Goal: Task Accomplishment & Management: Manage account settings

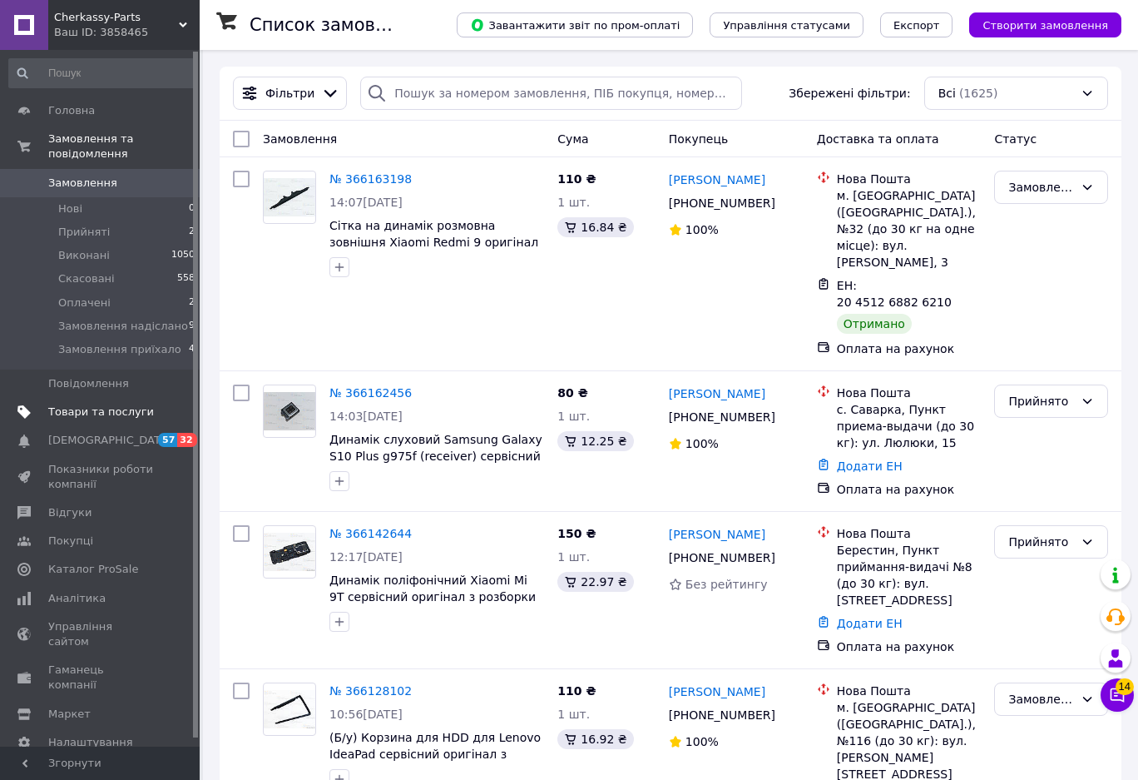
click at [75, 404] on span "Товари та послуги" at bounding box center [101, 411] width 106 height 15
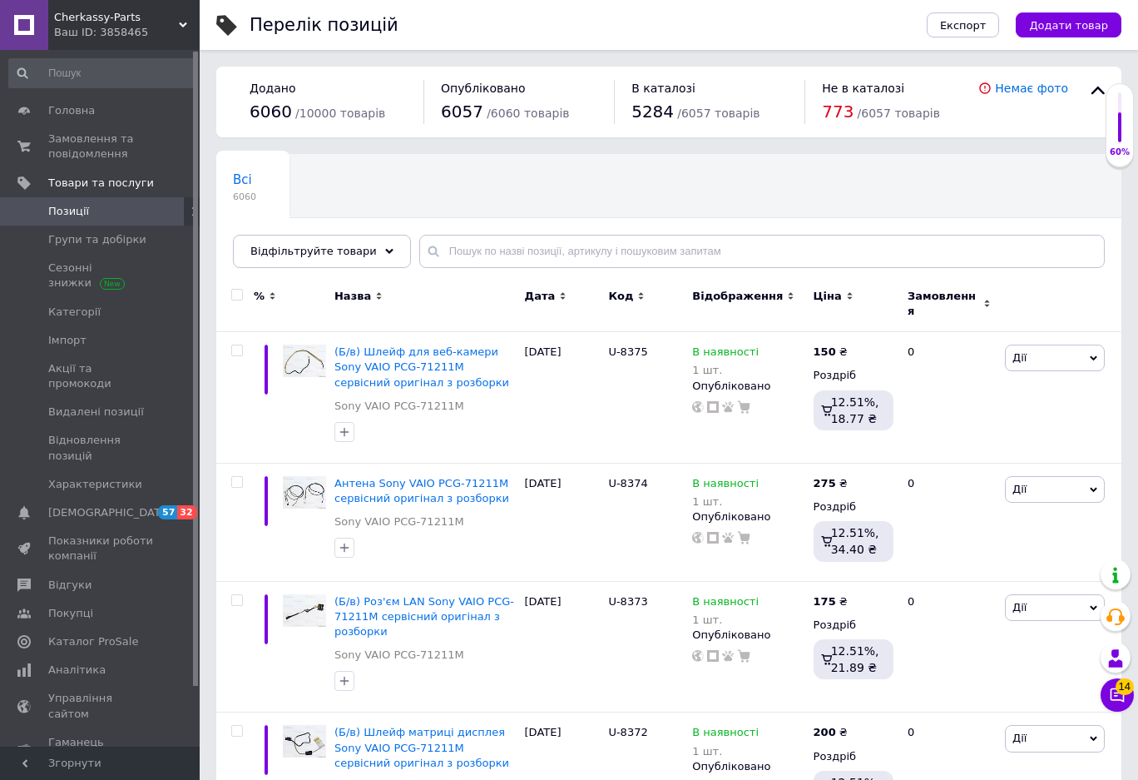
click at [449, 269] on div "Всі 6060 Ok Відфільтровано... Зберегти" at bounding box center [668, 219] width 905 height 137
click at [451, 260] on input "text" at bounding box center [762, 251] width 686 height 33
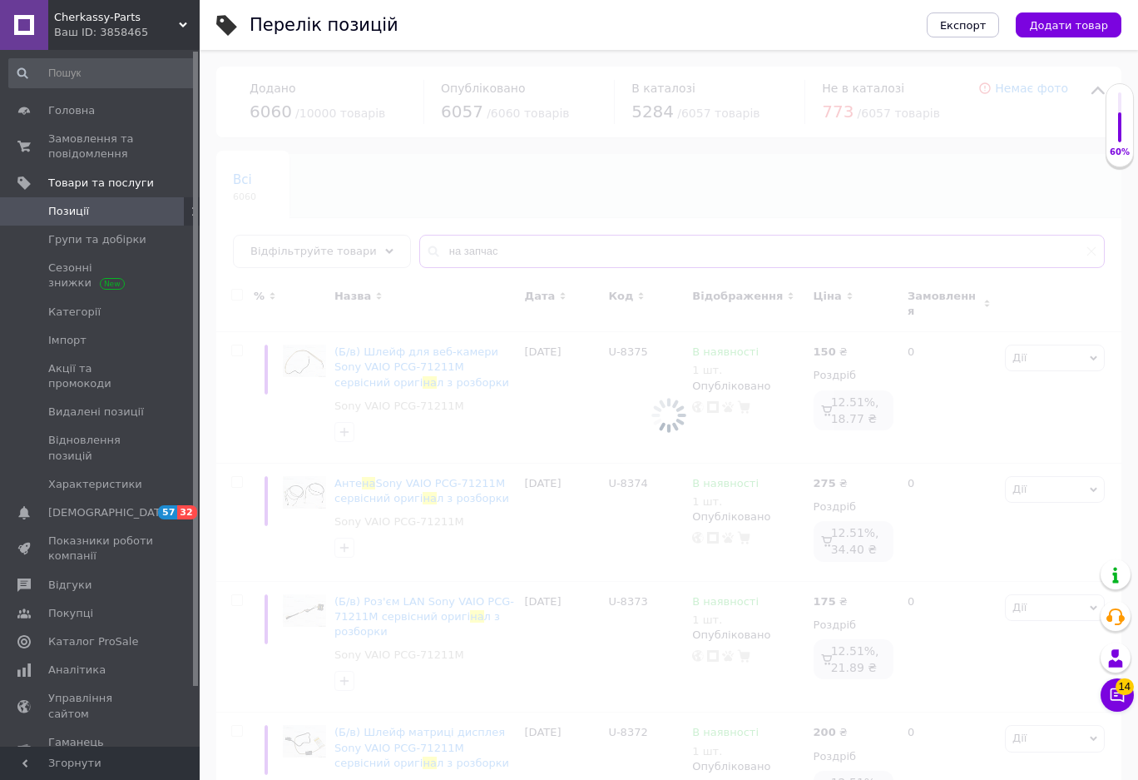
type input "на запчас"
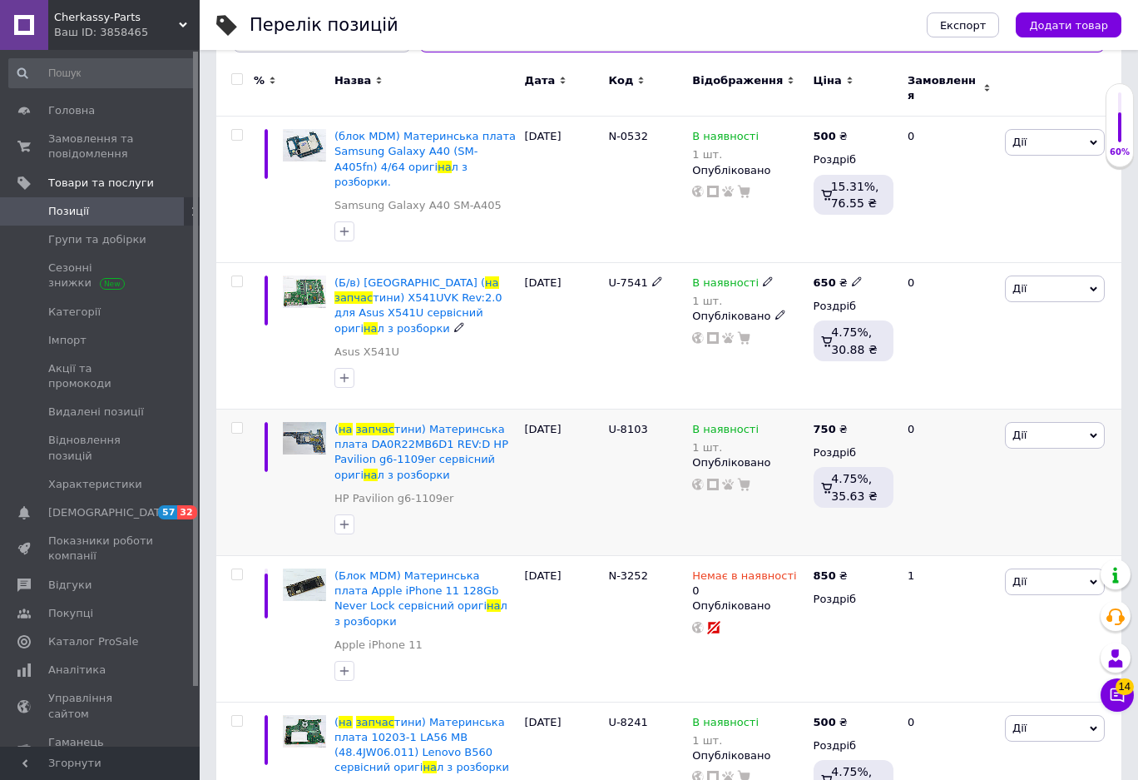
scroll to position [250, 0]
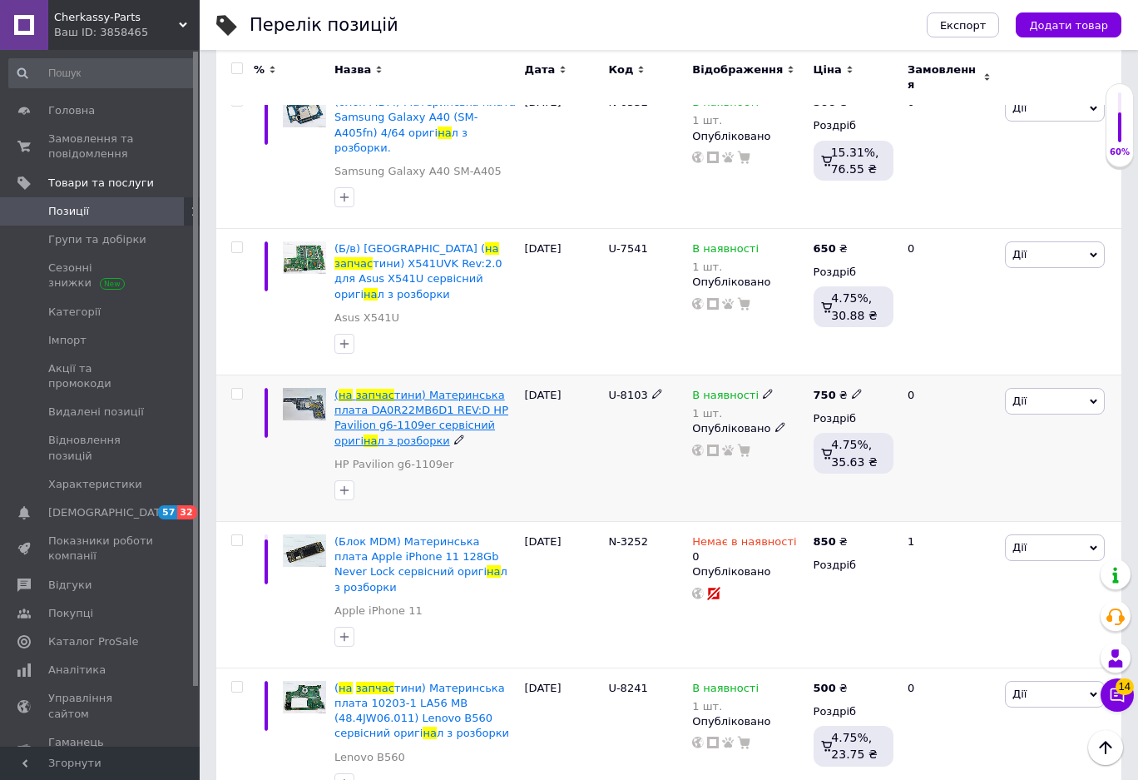
click at [399, 389] on span "тини) Материнська плата DA0R22MB6D1 REV:D HP Pavilion g6-1109er сервісний оригі" at bounding box center [422, 418] width 174 height 58
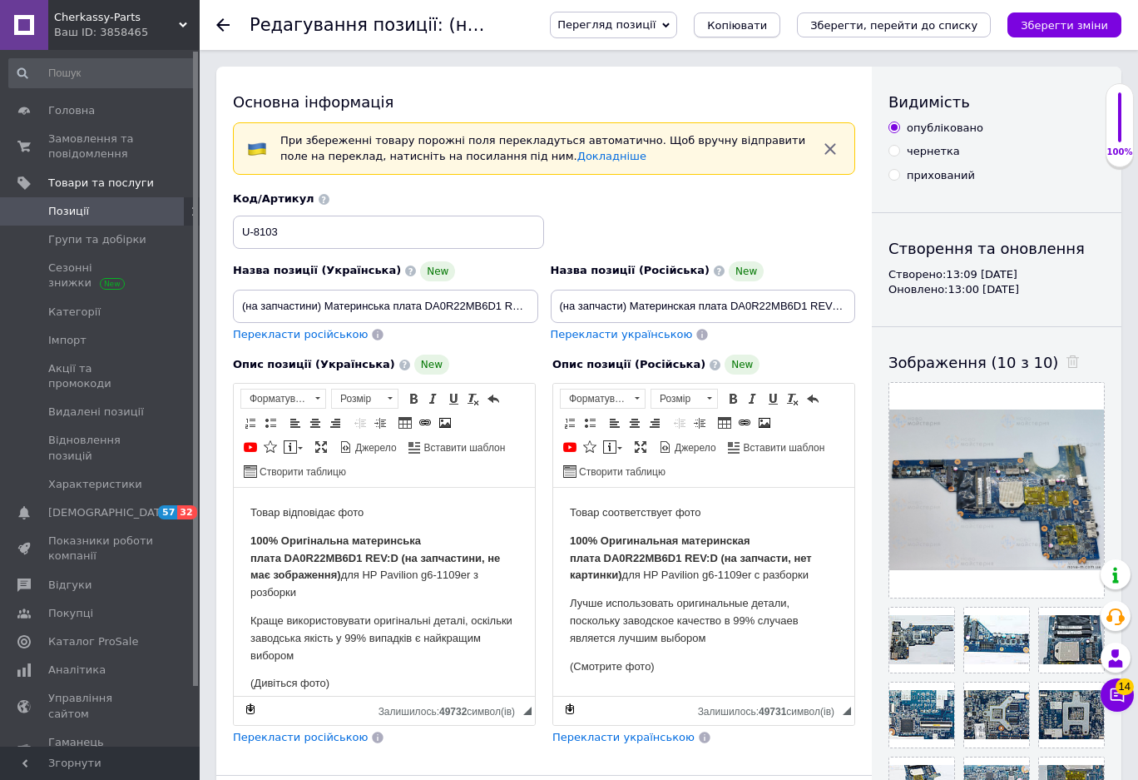
click at [766, 25] on span "Копіювати" at bounding box center [737, 25] width 60 height 12
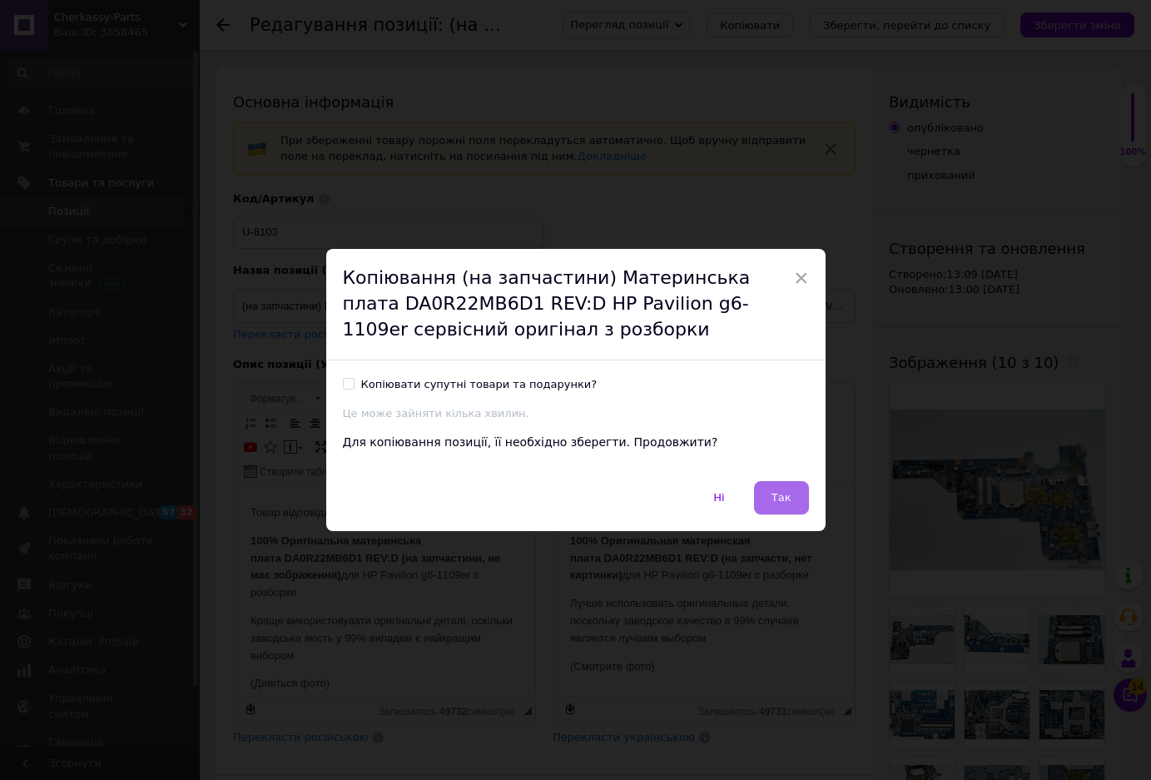
click at [789, 498] on button "Так" at bounding box center [781, 497] width 55 height 33
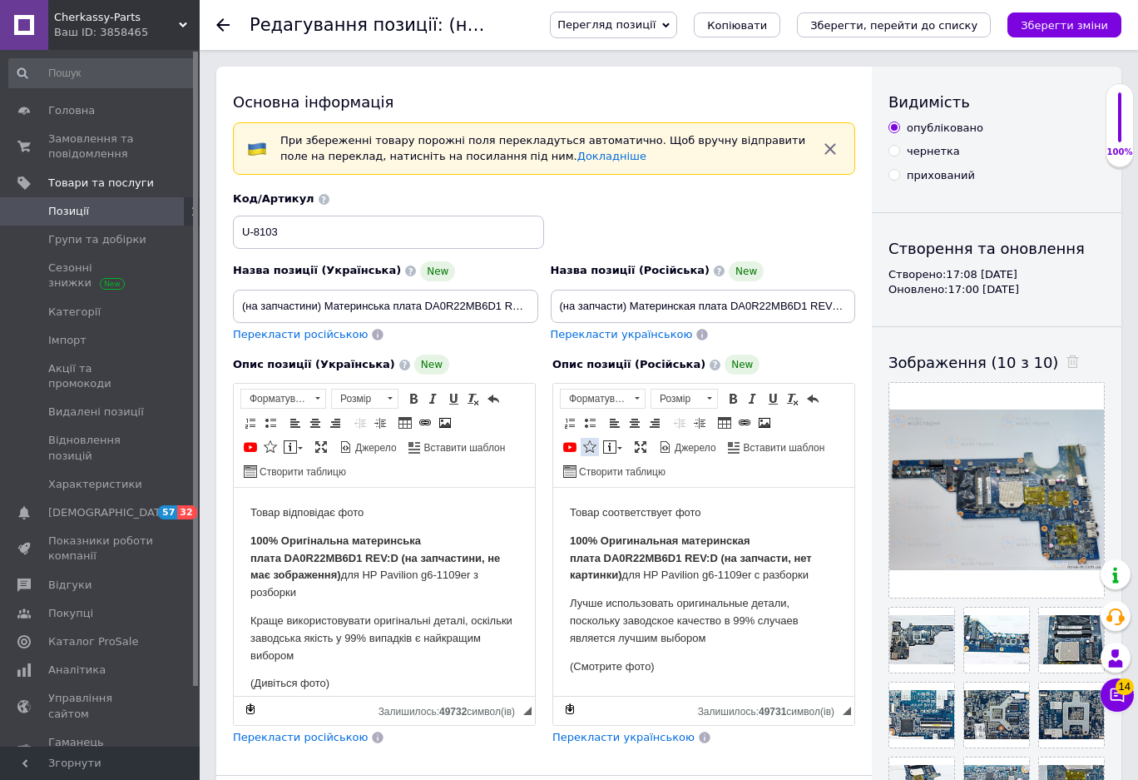
scroll to position [166, 0]
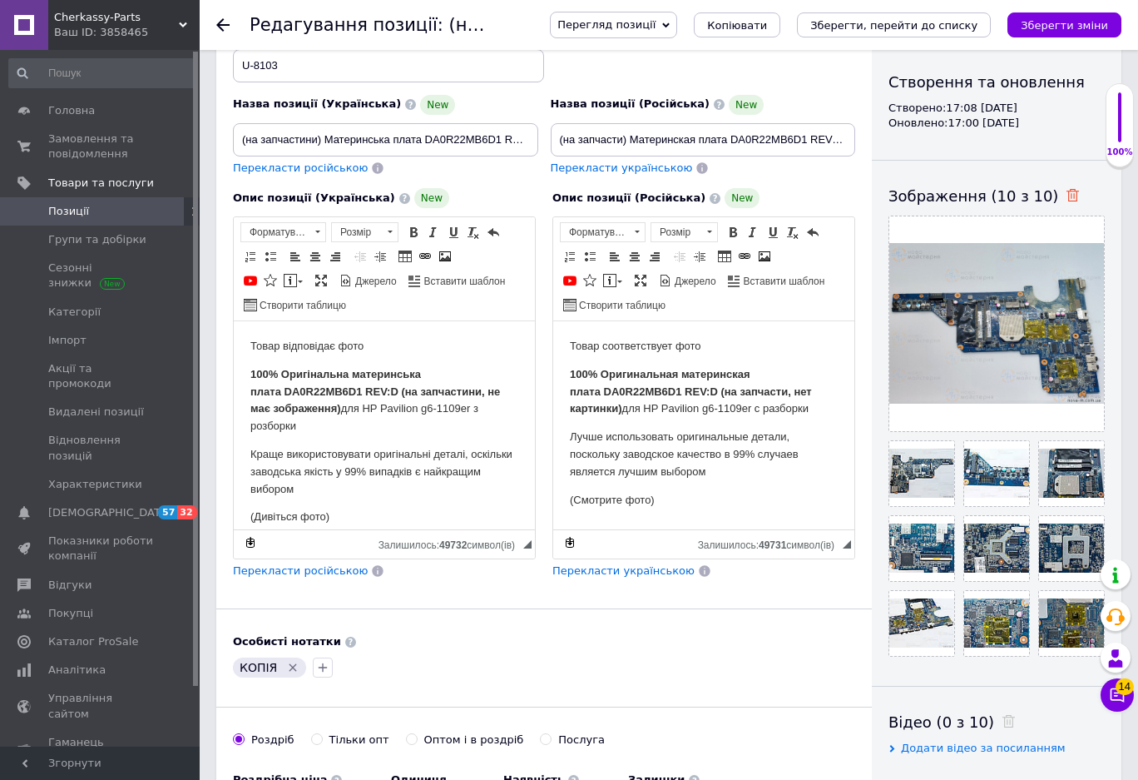
click at [1067, 196] on icon at bounding box center [1073, 195] width 12 height 12
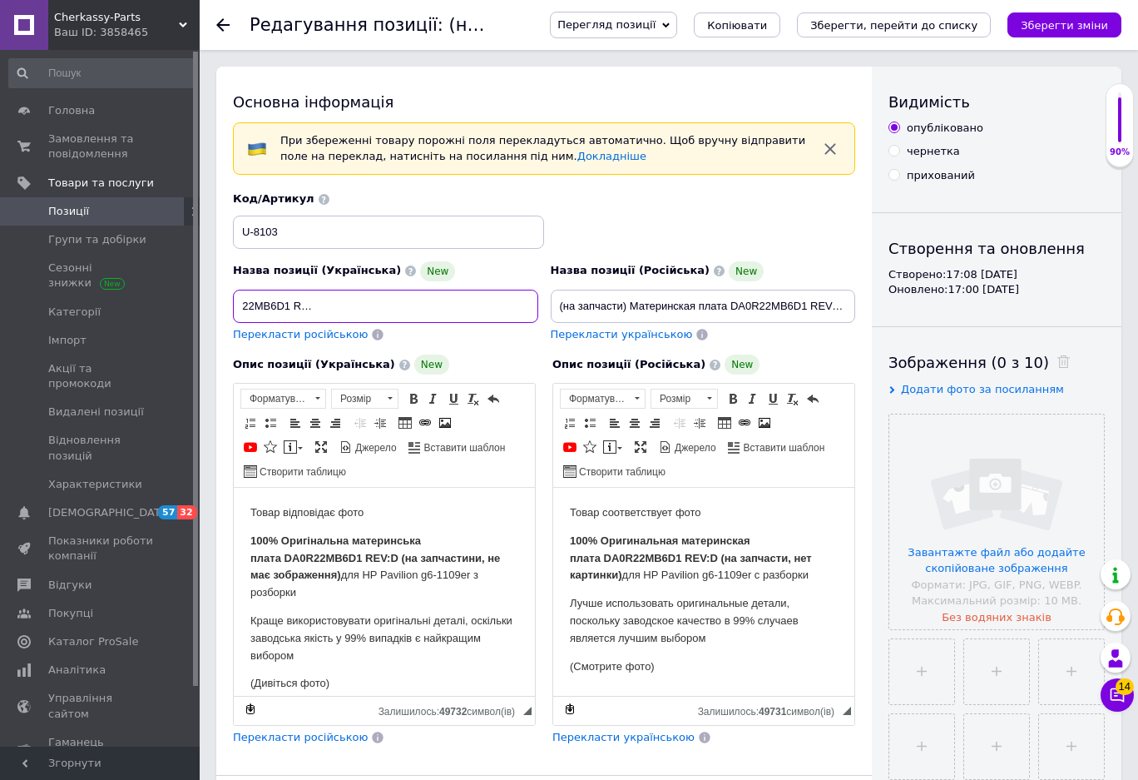
scroll to position [0, 275]
drag, startPoint x: 426, startPoint y: 309, endPoint x: 373, endPoint y: 306, distance: 53.3
click at [373, 306] on input "(на запчастини) Материнська плата DA0R22MB6D1 REV:D HP Pavilion g6-1109er серві…" at bounding box center [385, 306] width 305 height 33
paste input "Sony VAIO PCG-71211M"
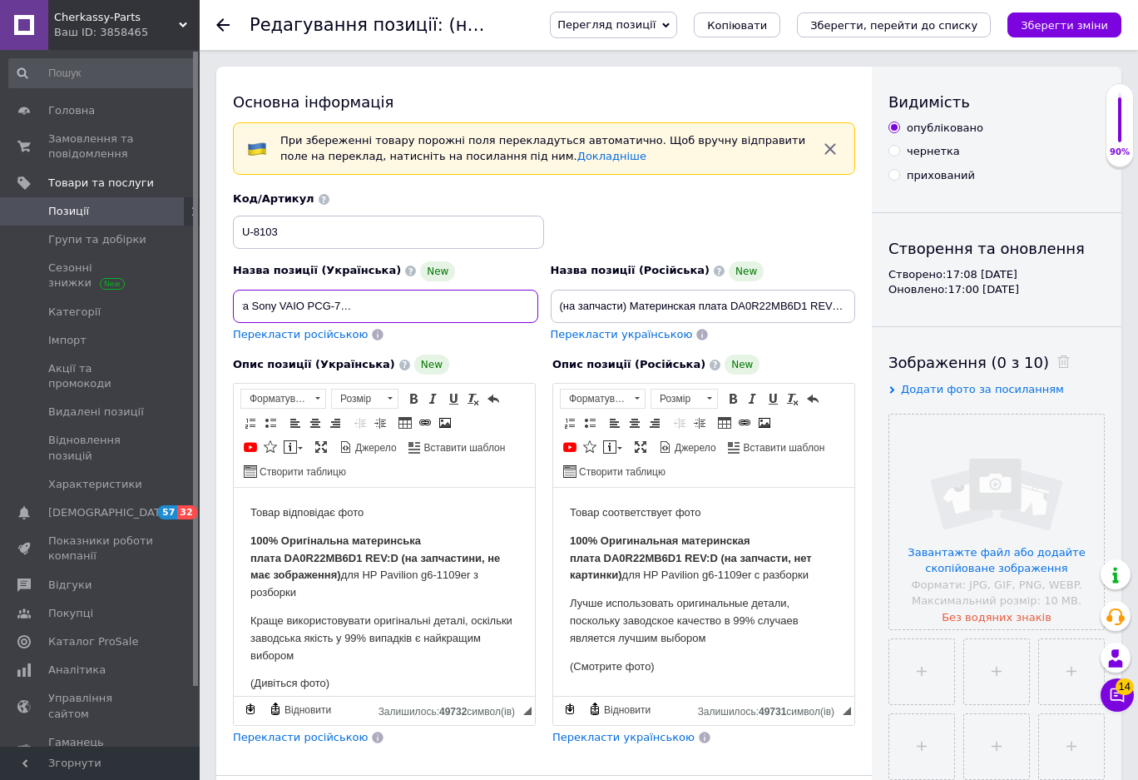
type input "(на запчастини) Материнська плата Sony VAIO PCG-71211M сервісний оригінал з роз…"
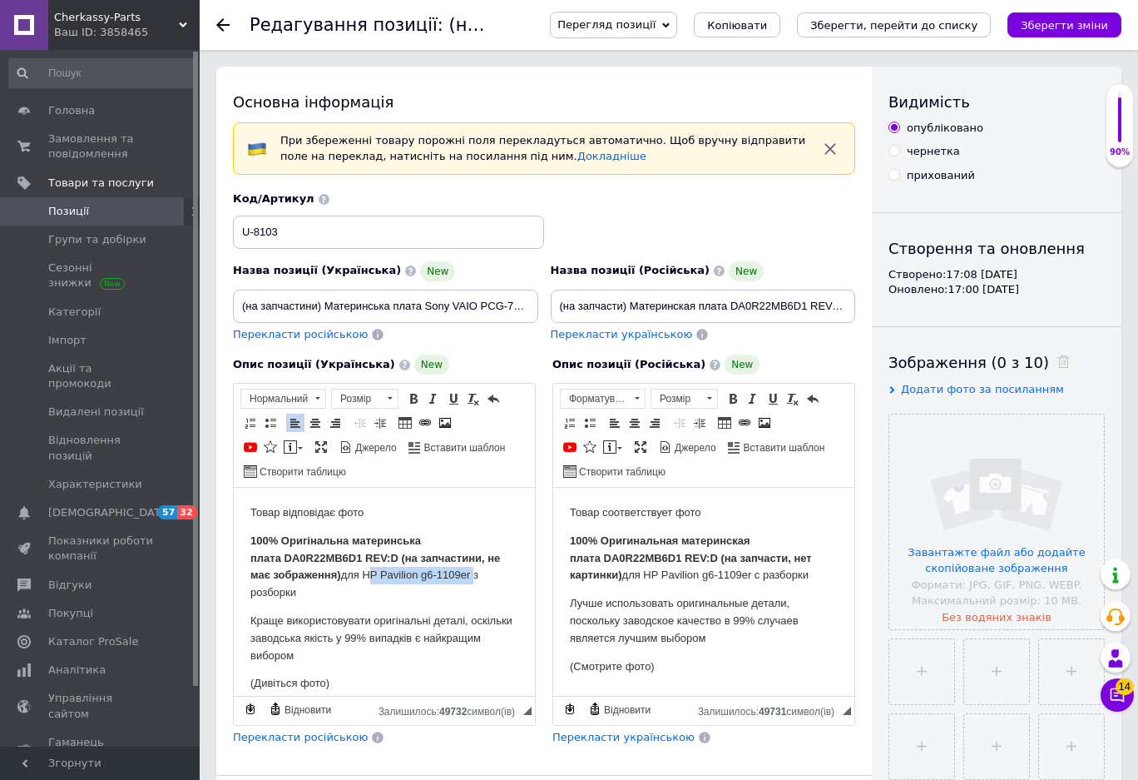
drag, startPoint x: 471, startPoint y: 576, endPoint x: 368, endPoint y: 576, distance: 103.2
click at [368, 576] on p "100% Оригінальна материнська плата DA0R22MB6D1 REV:D (на запчастини, не має зоб…" at bounding box center [384, 567] width 268 height 69
drag, startPoint x: 397, startPoint y: 558, endPoint x: 287, endPoint y: 561, distance: 109.9
click at [287, 561] on strong "100% Оригінальна материнська плата DA0R22MB6D1 REV:D" at bounding box center [335, 549] width 171 height 30
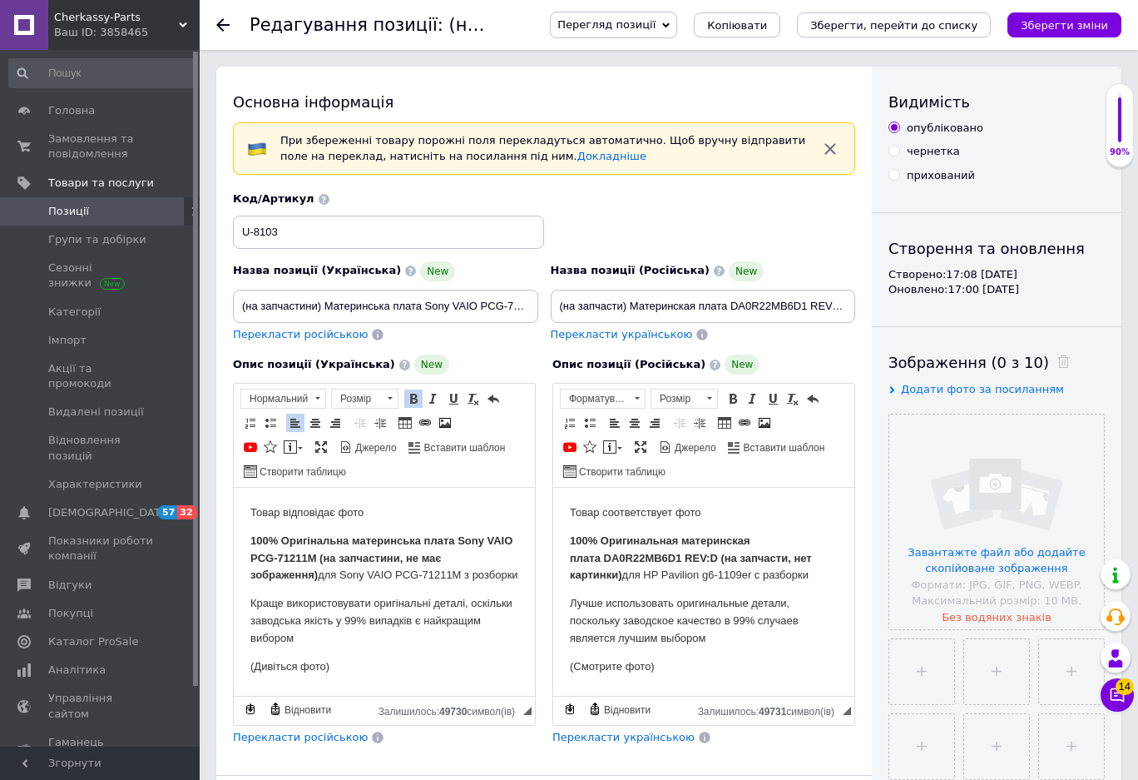
click at [428, 559] on strong "(на запчастини, не має зображення)" at bounding box center [345, 567] width 191 height 30
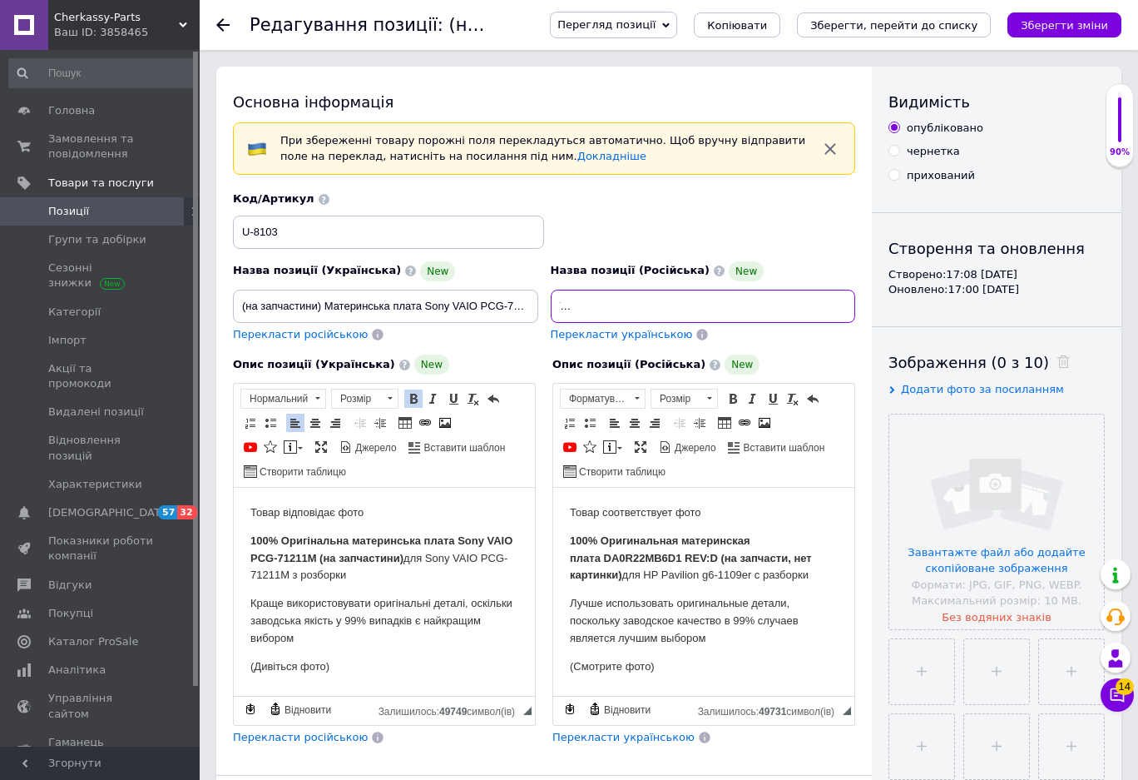
drag, startPoint x: 730, startPoint y: 307, endPoint x: 682, endPoint y: 311, distance: 48.4
click at [682, 311] on input "(на запчасти) Материнская плата DA0R22MB6D1 REV:D HP Pavilion g6-1109er сервисн…" at bounding box center [703, 306] width 305 height 33
paste input "Sony VAIO PCG-71211M"
type input "(на запчасти) Материнская плата Sony VAIO PCG-71211M сервисный оригинал с разбо…"
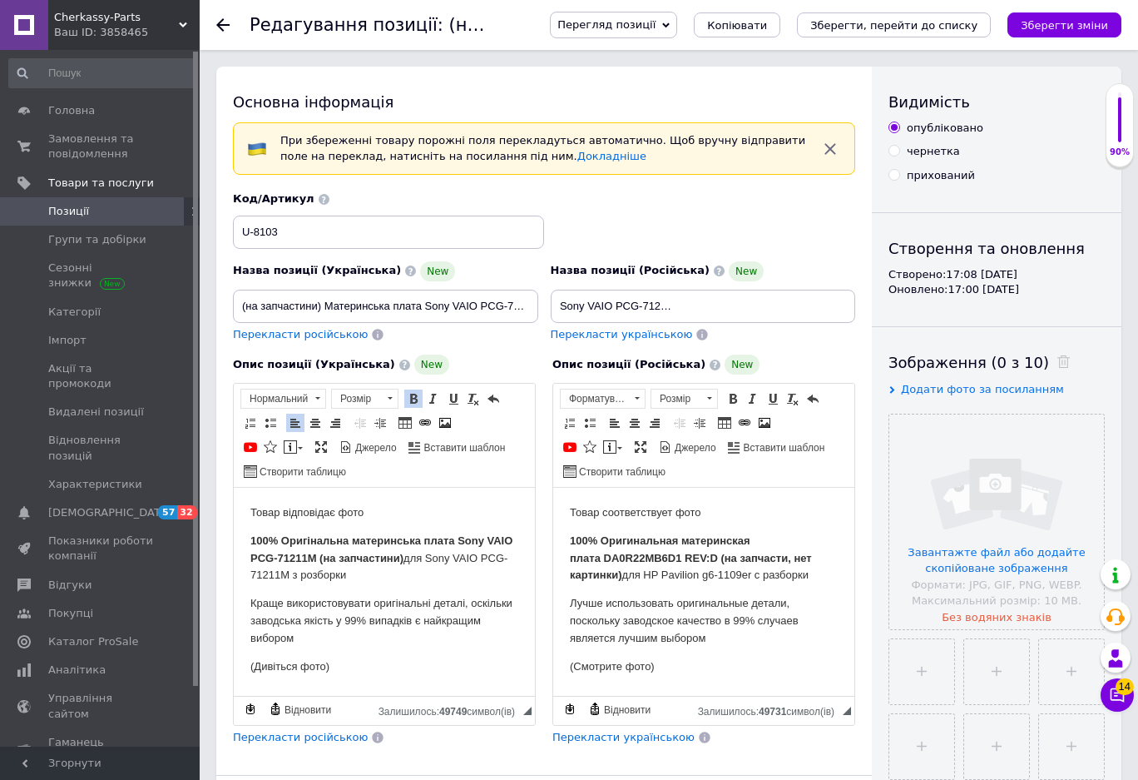
scroll to position [0, 0]
drag, startPoint x: 753, startPoint y: 578, endPoint x: 647, endPoint y: 579, distance: 105.7
click at [647, 579] on p "100% Оригинальная материнская плата DA0R22MB6D1 REV:D (на запчасти, нет картинк…" at bounding box center [704, 559] width 268 height 52
drag, startPoint x: 618, startPoint y: 575, endPoint x: 799, endPoint y: 561, distance: 181.1
click at [799, 561] on strong "100% Оригинальная материнская плата DA0R22MB6D1 REV:D (на запчасти, нет картинк…" at bounding box center [691, 557] width 242 height 47
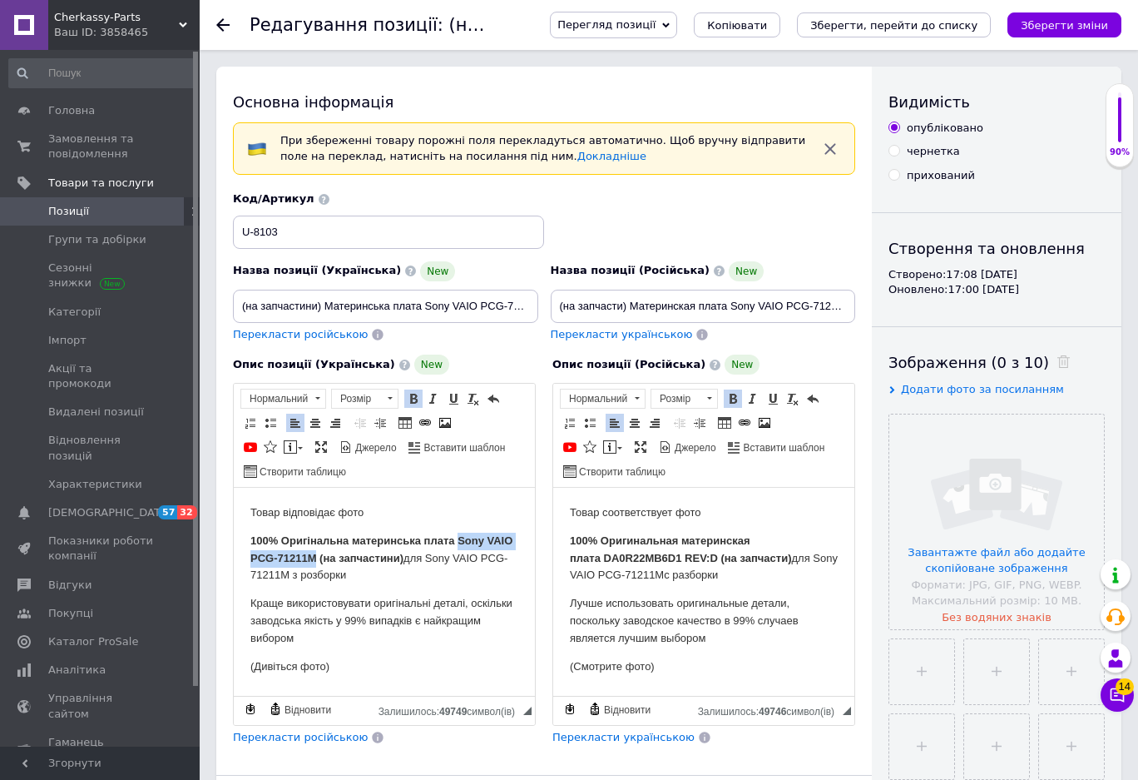
drag, startPoint x: 316, startPoint y: 557, endPoint x: 459, endPoint y: 541, distance: 144.0
click at [459, 541] on p "100% Оригінальна материнська плата Sony VAIO PCG-71211M (на запчастини) для Son…" at bounding box center [384, 559] width 268 height 52
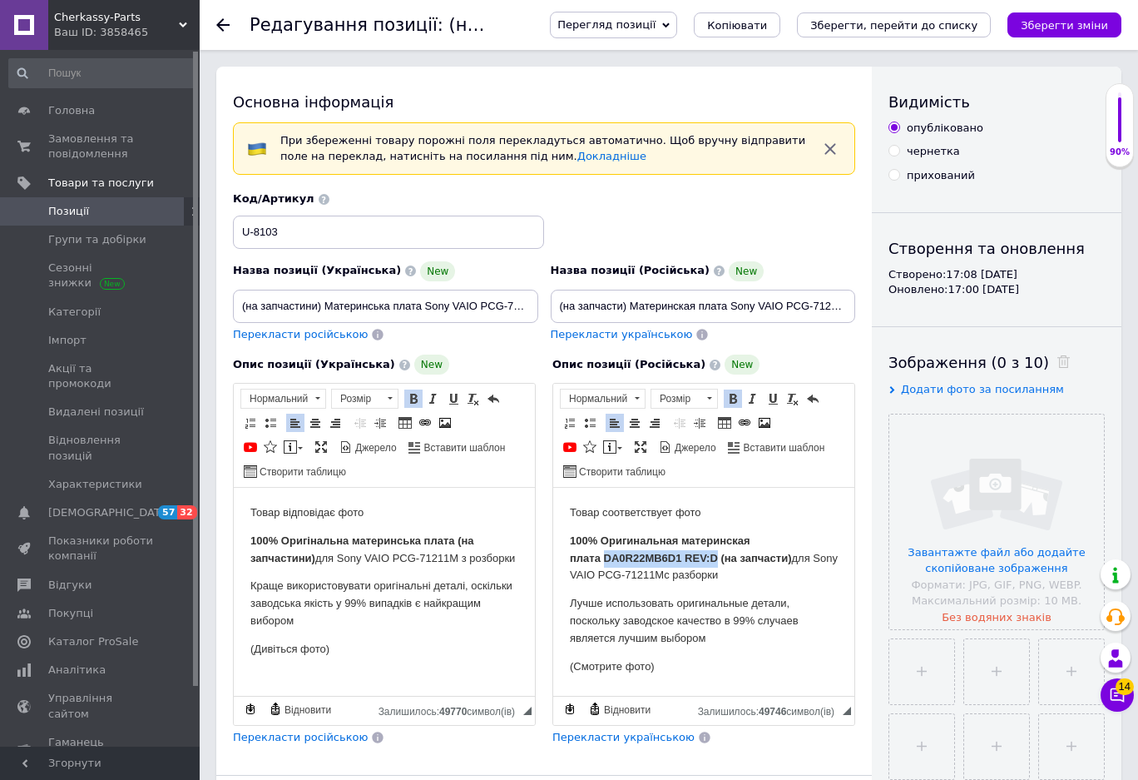
drag, startPoint x: 718, startPoint y: 555, endPoint x: 605, endPoint y: 560, distance: 113.3
click at [605, 560] on strong "100% Оригинальная материнская плата DA0R22MB6D1 REV:D (на запчасти)" at bounding box center [681, 549] width 222 height 30
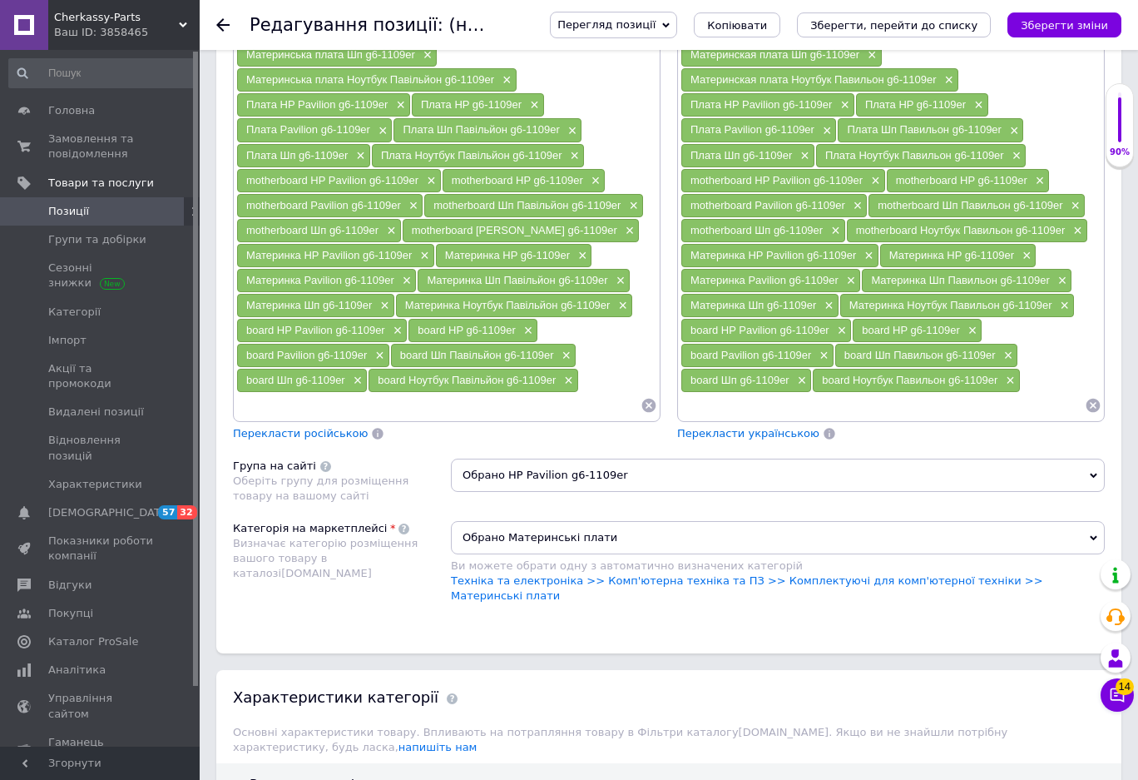
scroll to position [1415, 0]
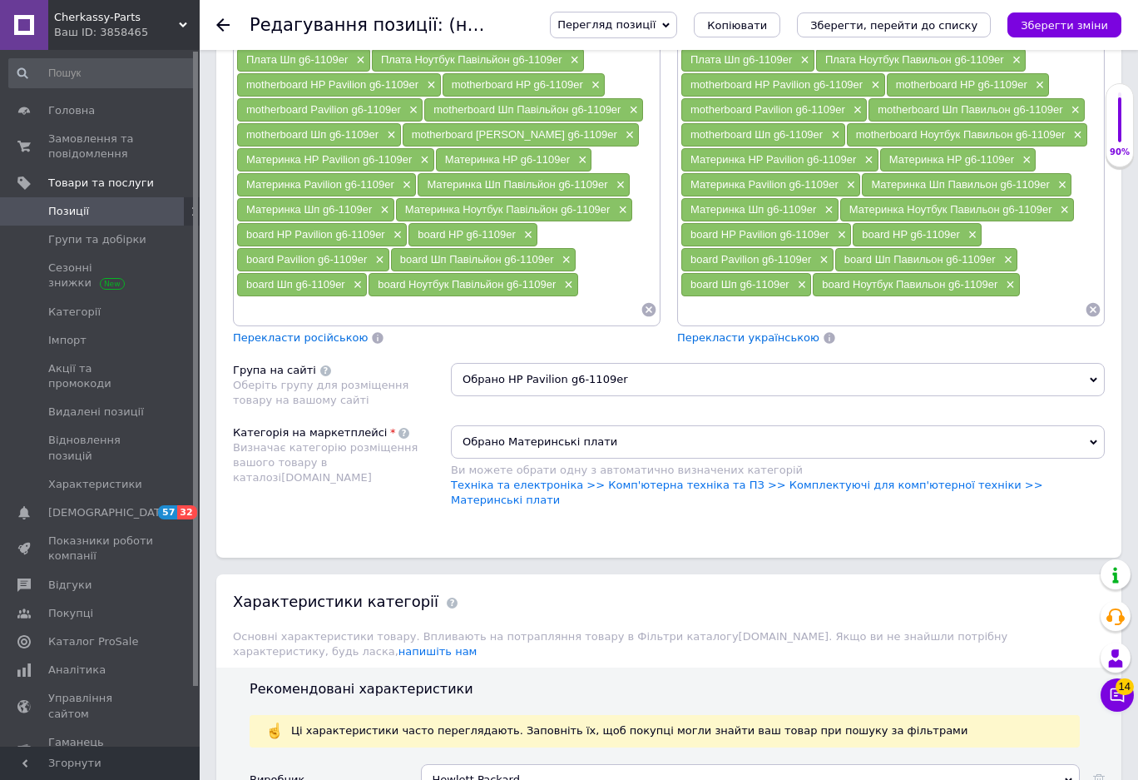
click at [535, 379] on span "Обрано HP Pavilion g6-1109er" at bounding box center [778, 379] width 654 height 33
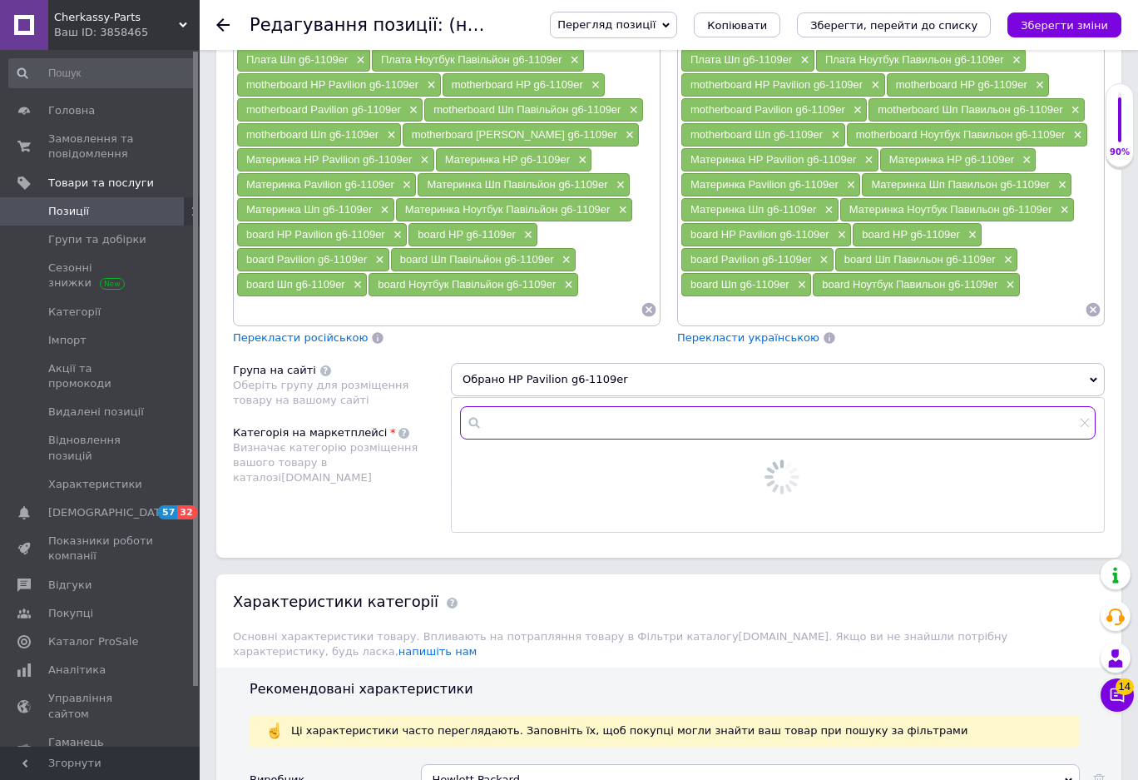
click at [498, 429] on input "text" at bounding box center [778, 422] width 636 height 33
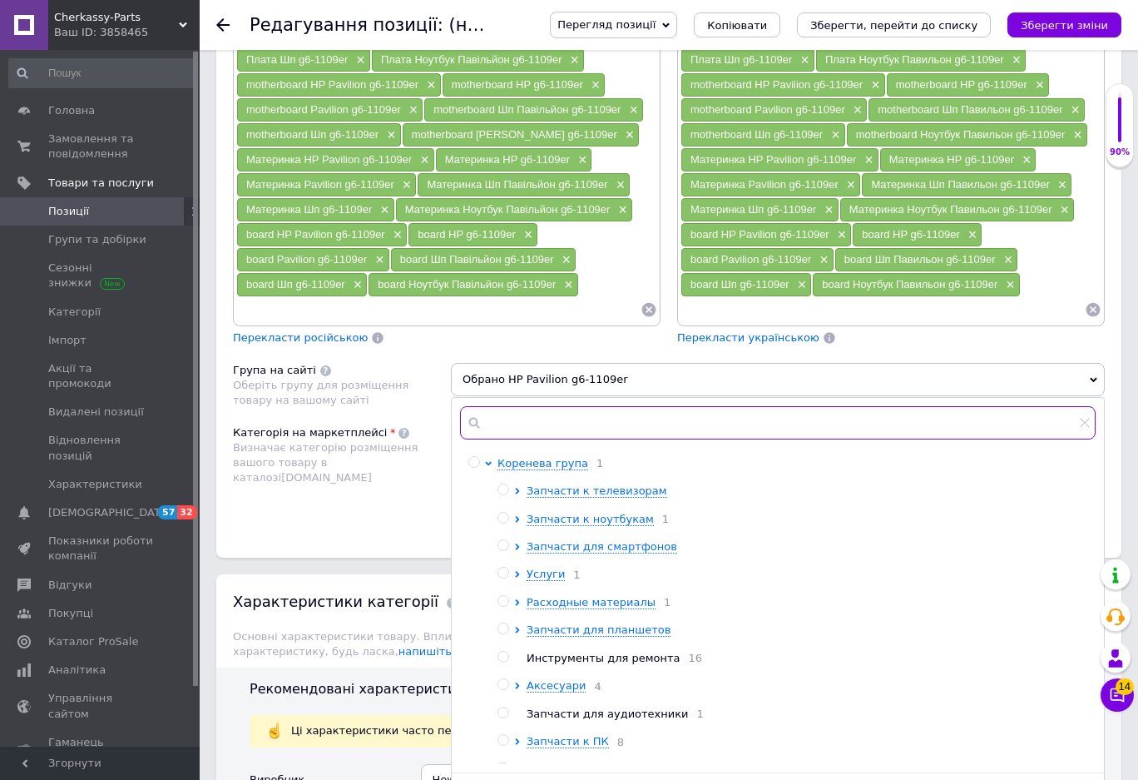
paste input "Sony VAIO PCG-71211M"
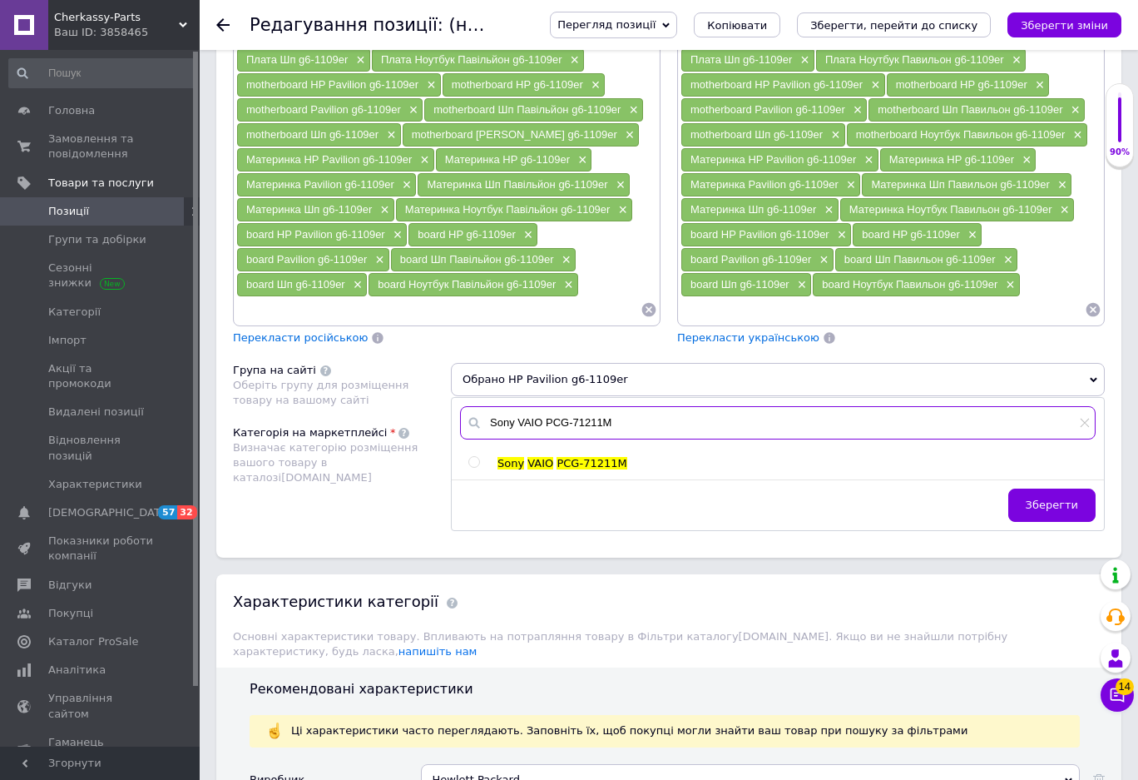
type input "Sony VAIO PCG-71211M"
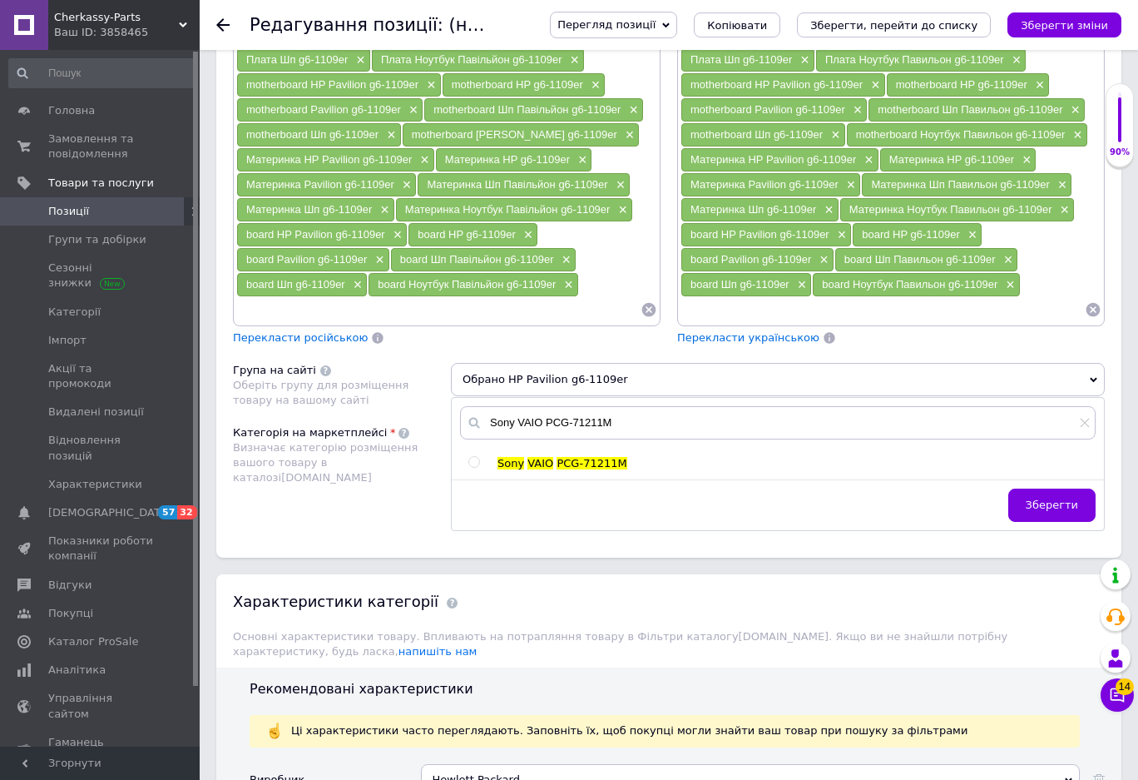
click at [476, 463] on input "radio" at bounding box center [474, 462] width 11 height 11
radio input "true"
click at [1047, 507] on span "Зберегти" at bounding box center [1052, 504] width 52 height 12
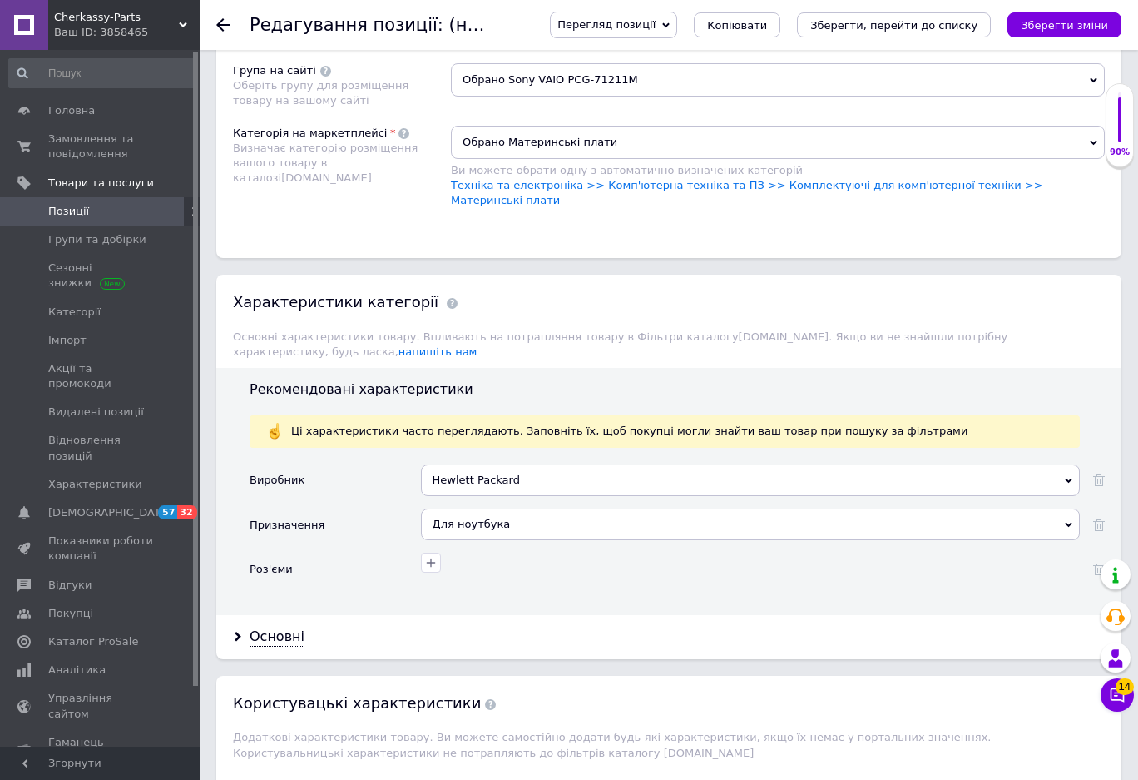
scroll to position [1748, 0]
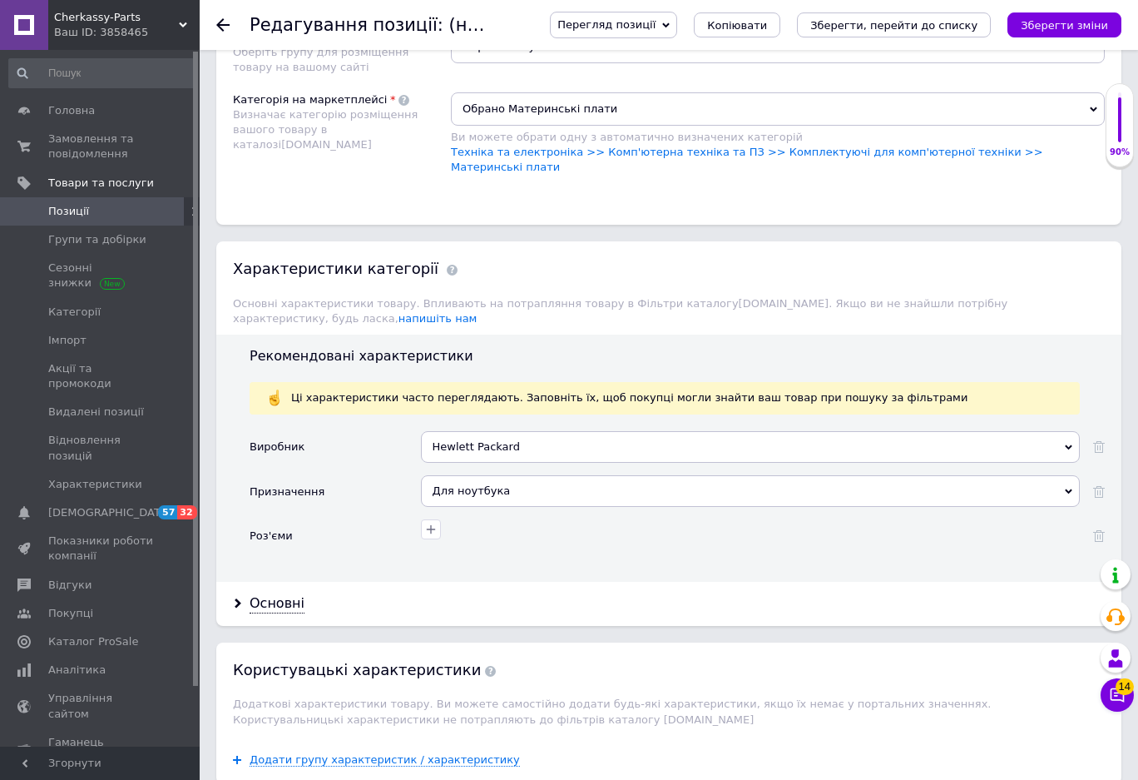
click at [488, 431] on div "Hewlett Packard" at bounding box center [750, 447] width 659 height 32
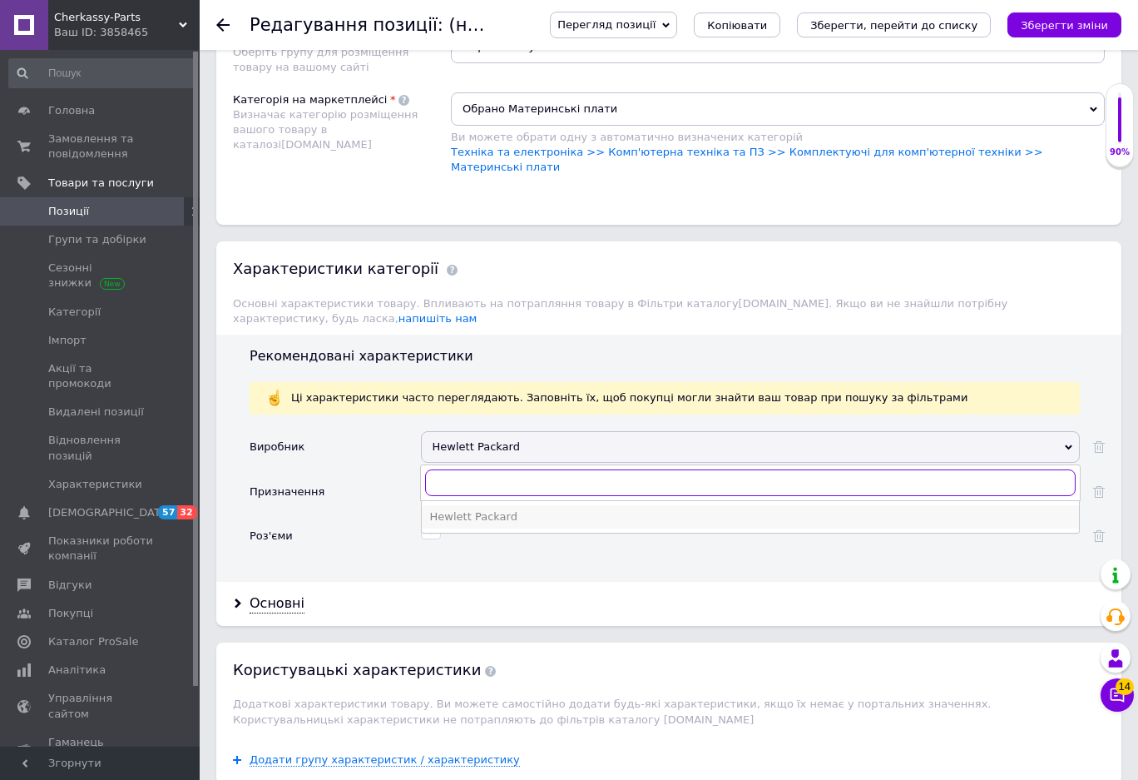
paste input "Sony VAIO PCG-71211M"
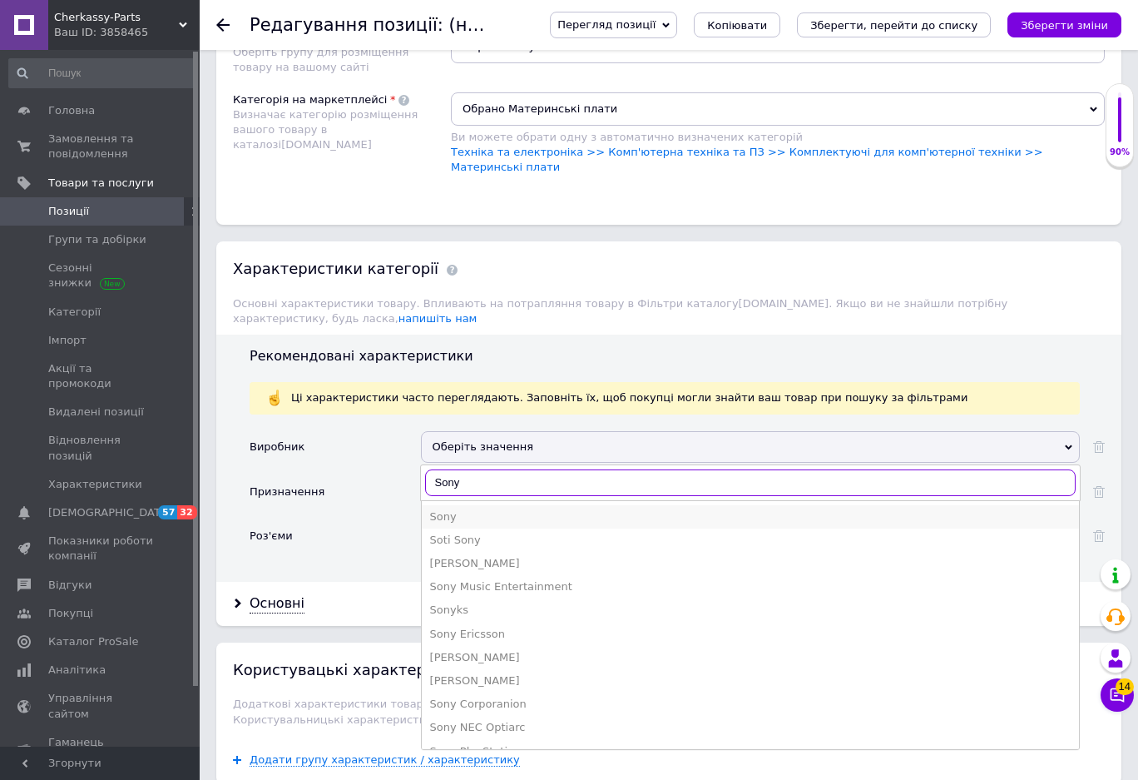
type input "Sony"
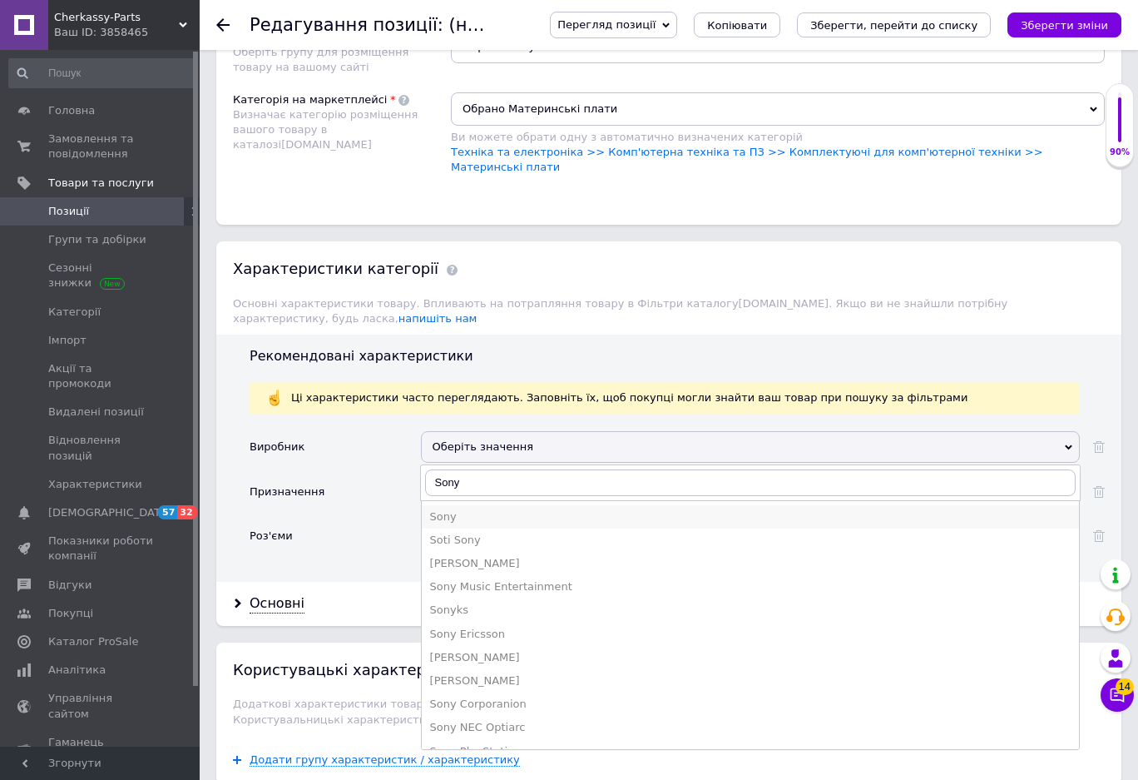
click at [449, 509] on div "Sony" at bounding box center [750, 516] width 641 height 15
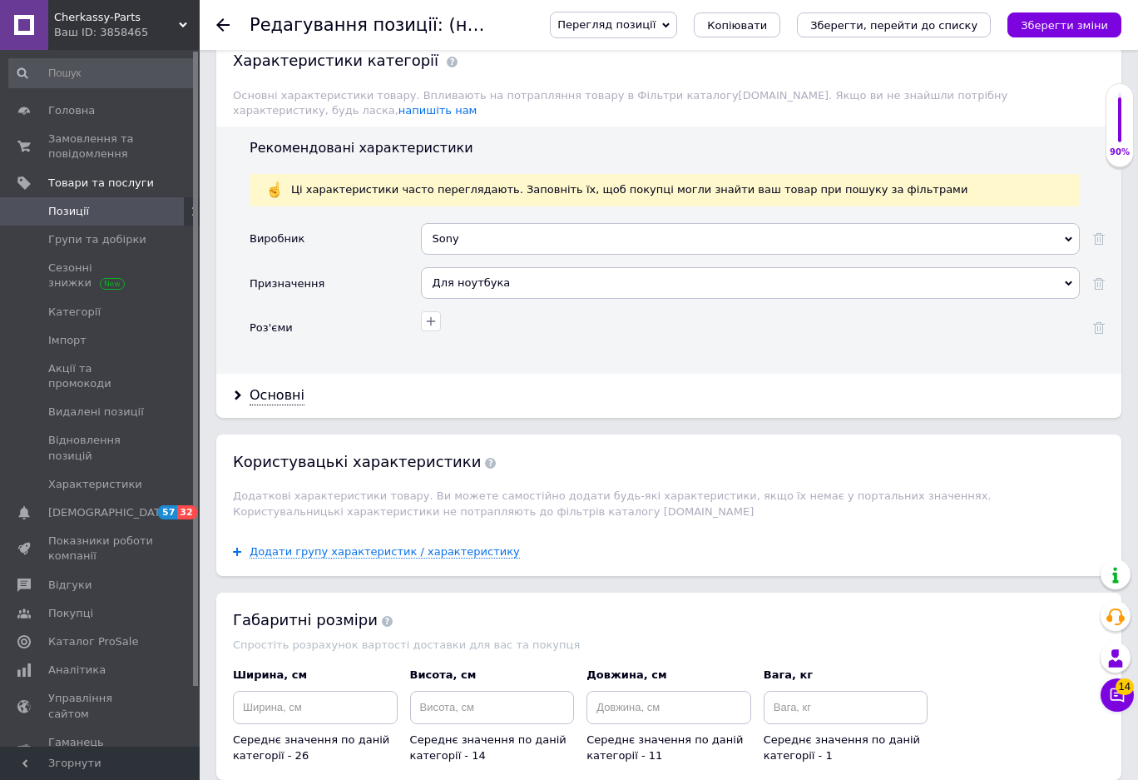
scroll to position [1997, 0]
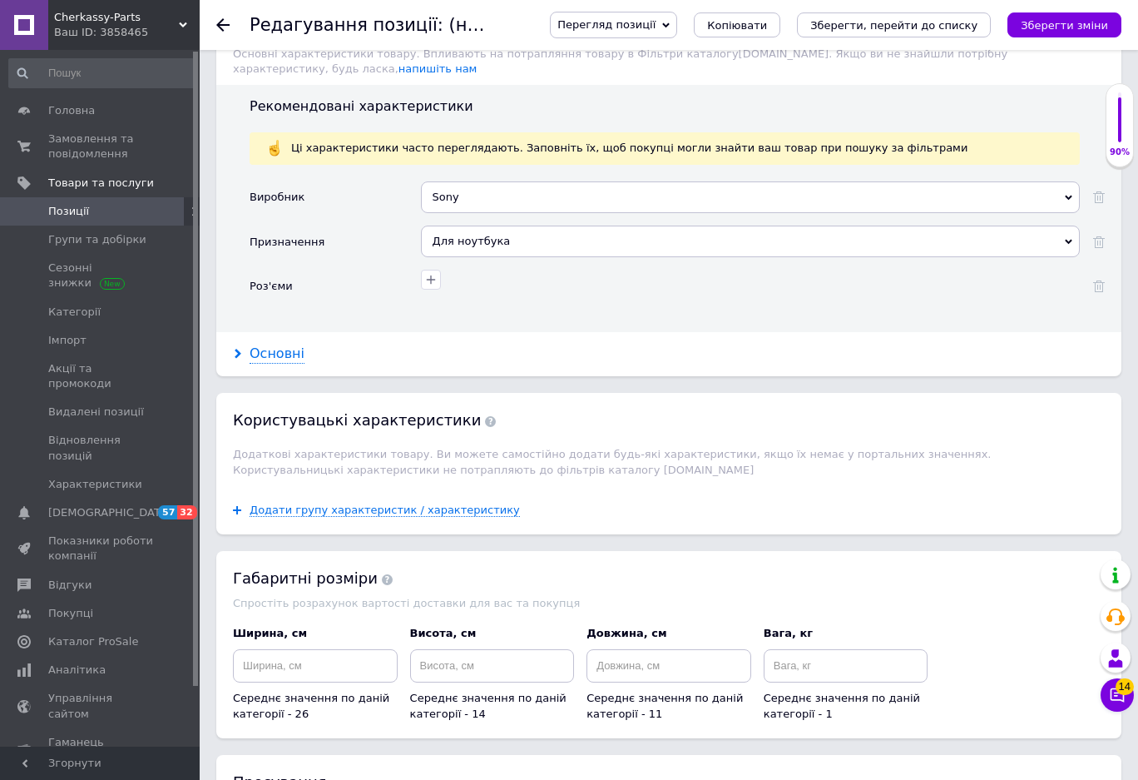
click at [282, 345] on div "Основні" at bounding box center [277, 354] width 55 height 19
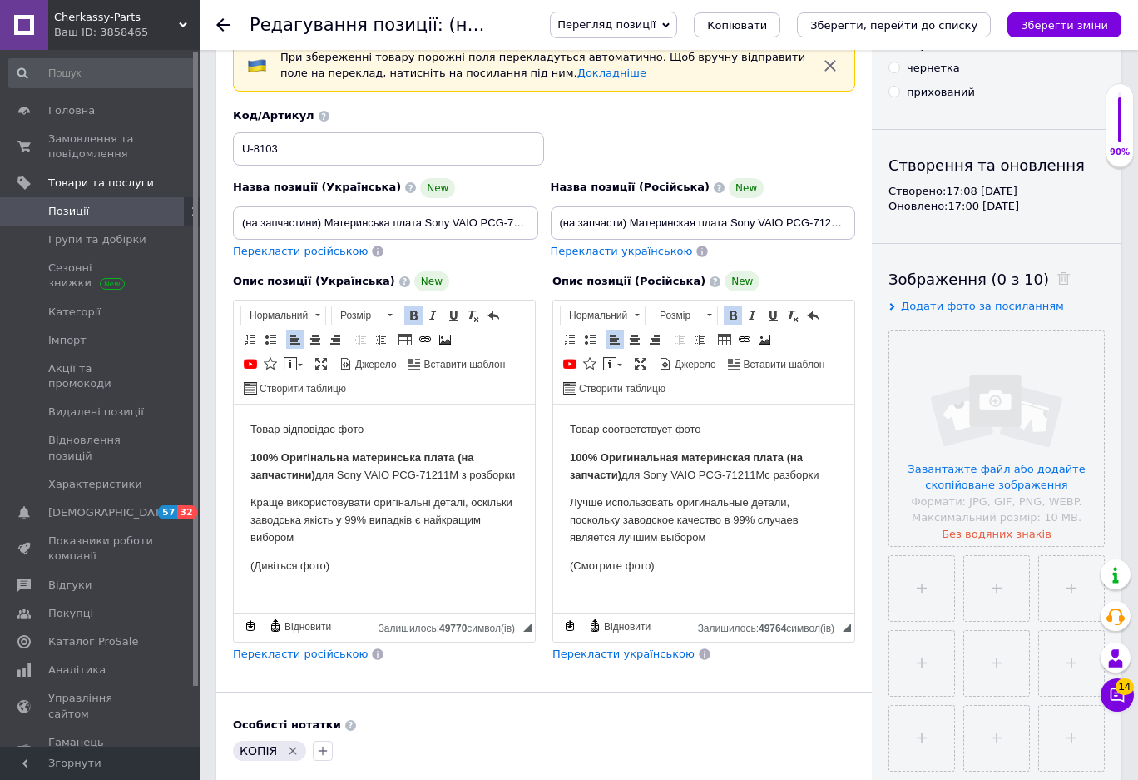
scroll to position [0, 0]
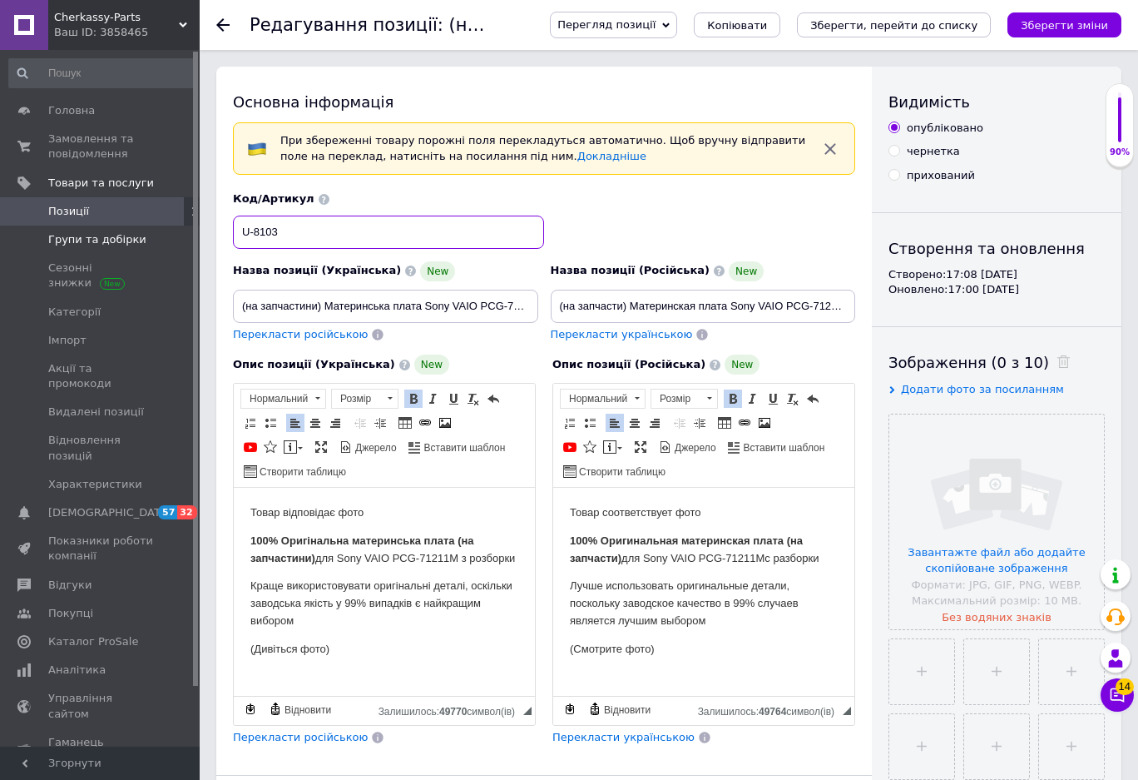
drag, startPoint x: 305, startPoint y: 239, endPoint x: 55, endPoint y: 229, distance: 250.7
click at [290, 238] on input at bounding box center [388, 232] width 311 height 33
paste input "U-8376"
type input "U-8376"
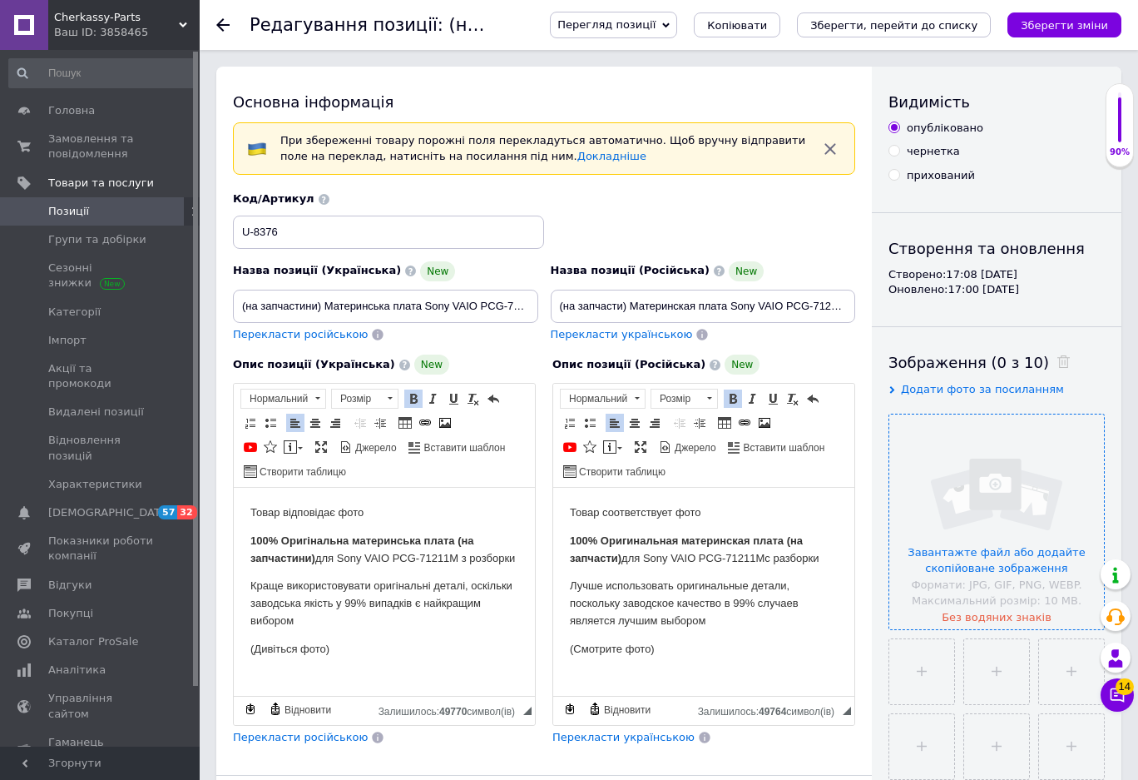
click at [984, 496] on input "file" at bounding box center [997, 521] width 215 height 215
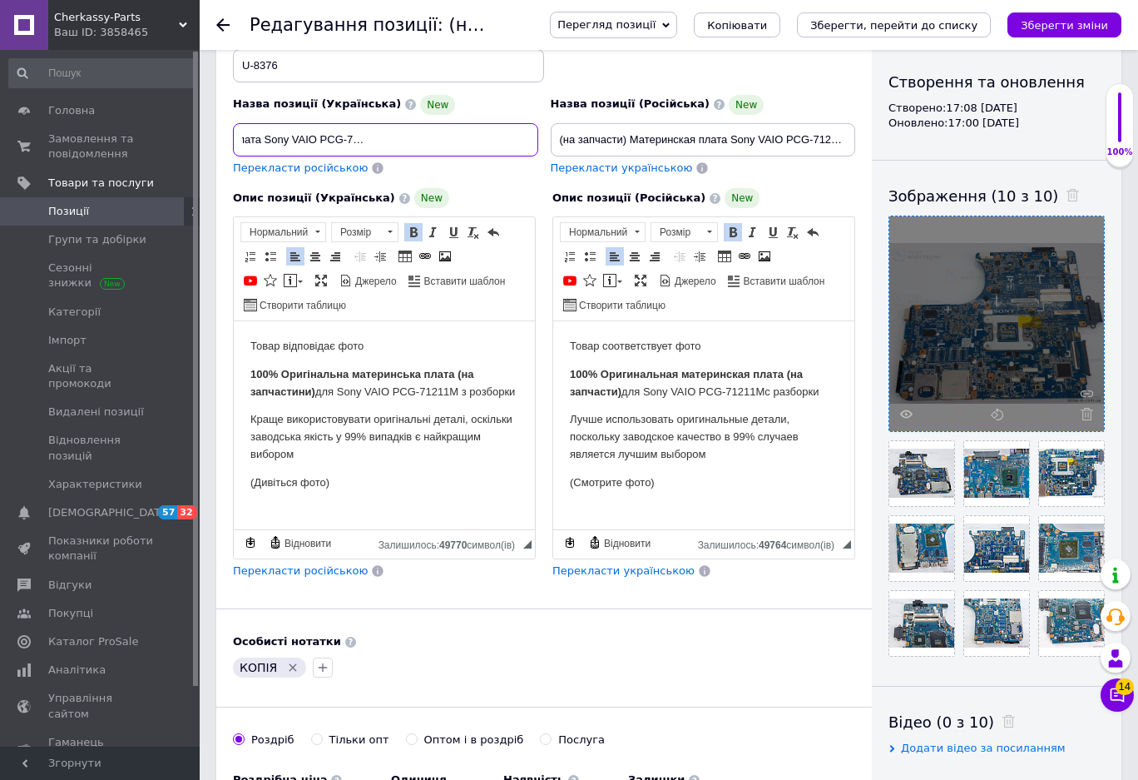
scroll to position [0, 173]
drag, startPoint x: 324, startPoint y: 136, endPoint x: 374, endPoint y: 141, distance: 50.2
click at [374, 141] on input "(на запчастини) Материнська плата Sony VAIO PCG-71211M сервісний оригінал з роз…" at bounding box center [385, 139] width 305 height 33
click at [456, 375] on p "100% Оригінальна материнська плата (на запчастини) для Sony VAIO PCG-71211M з р…" at bounding box center [384, 383] width 268 height 35
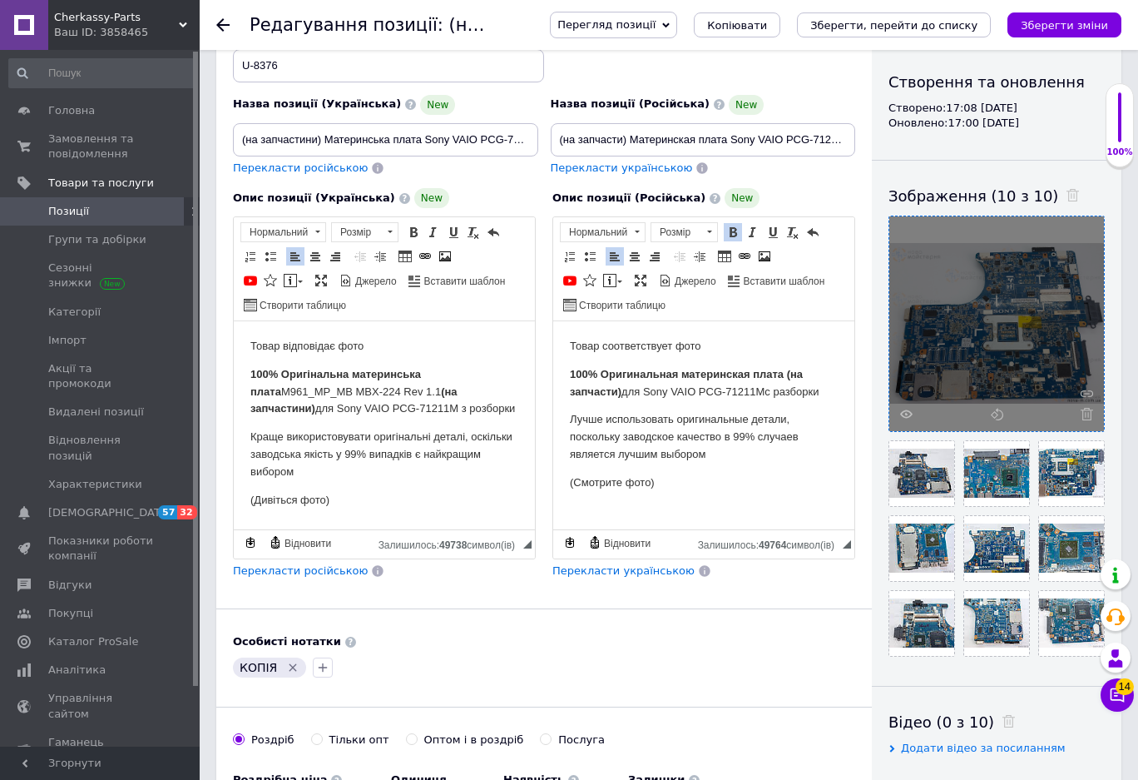
click at [281, 393] on p "100% Оригінальна материнська плата M961_MP_MB MBX-224 Rev 1.1 ​​​​​​​ (на запча…" at bounding box center [384, 392] width 268 height 52
click at [445, 394] on strong "(на запчастини)" at bounding box center [353, 400] width 207 height 30
drag, startPoint x: 443, startPoint y: 391, endPoint x: 432, endPoint y: 404, distance: 16.5
click at [285, 392] on p "100% Оригінальна материнська плата M961_MP_MB MBX-224 Rev 1.1 (на запчастини) д…" at bounding box center [384, 392] width 268 height 52
click at [413, 232] on span at bounding box center [413, 232] width 13 height 13
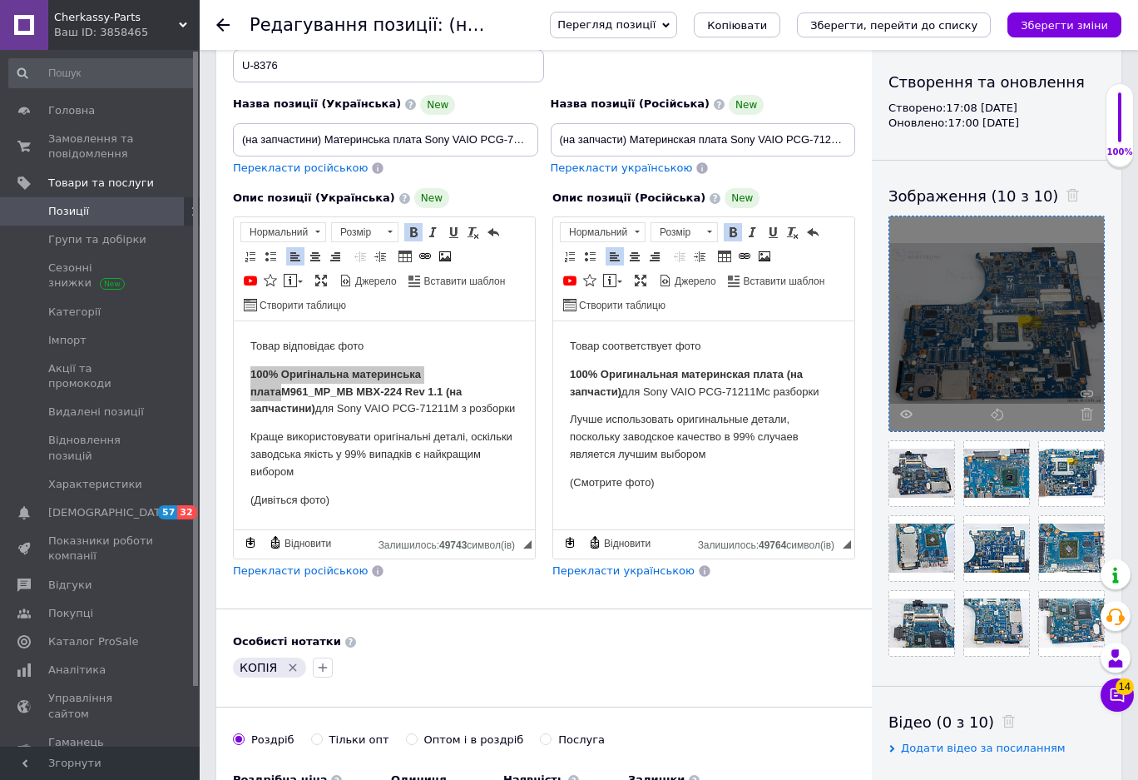
click at [782, 378] on strong "100% Оригинальная материнская плата (на запчасти)" at bounding box center [686, 383] width 233 height 30
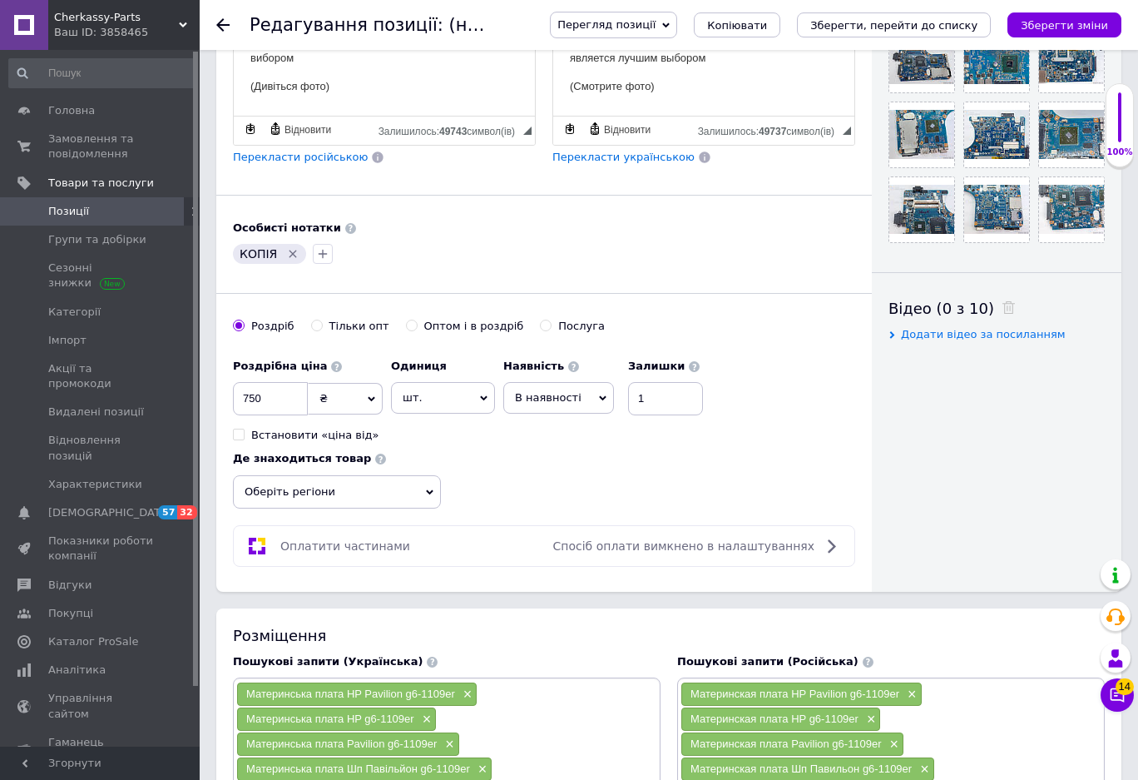
scroll to position [583, 0]
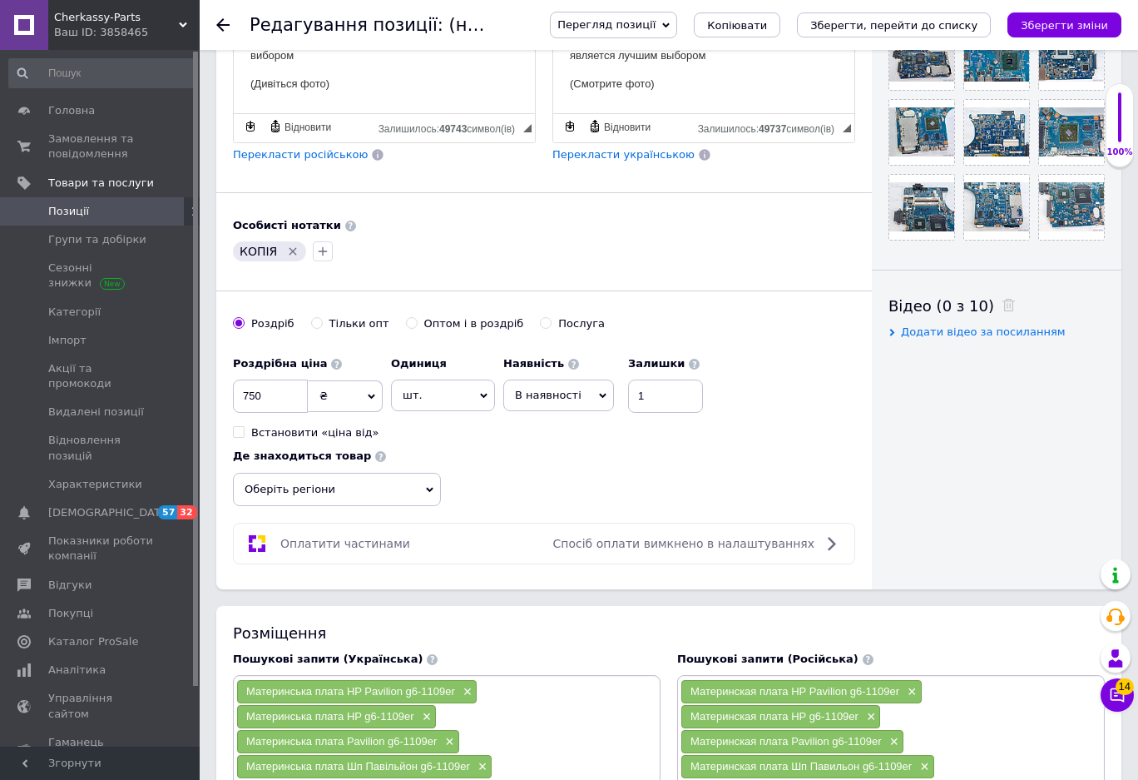
click at [294, 253] on icon "Видалити мітку" at bounding box center [292, 251] width 13 height 13
drag, startPoint x: 290, startPoint y: 405, endPoint x: 23, endPoint y: 406, distance: 267.1
type input "500"
click at [265, 493] on span "Оберіть регіони" at bounding box center [337, 489] width 208 height 33
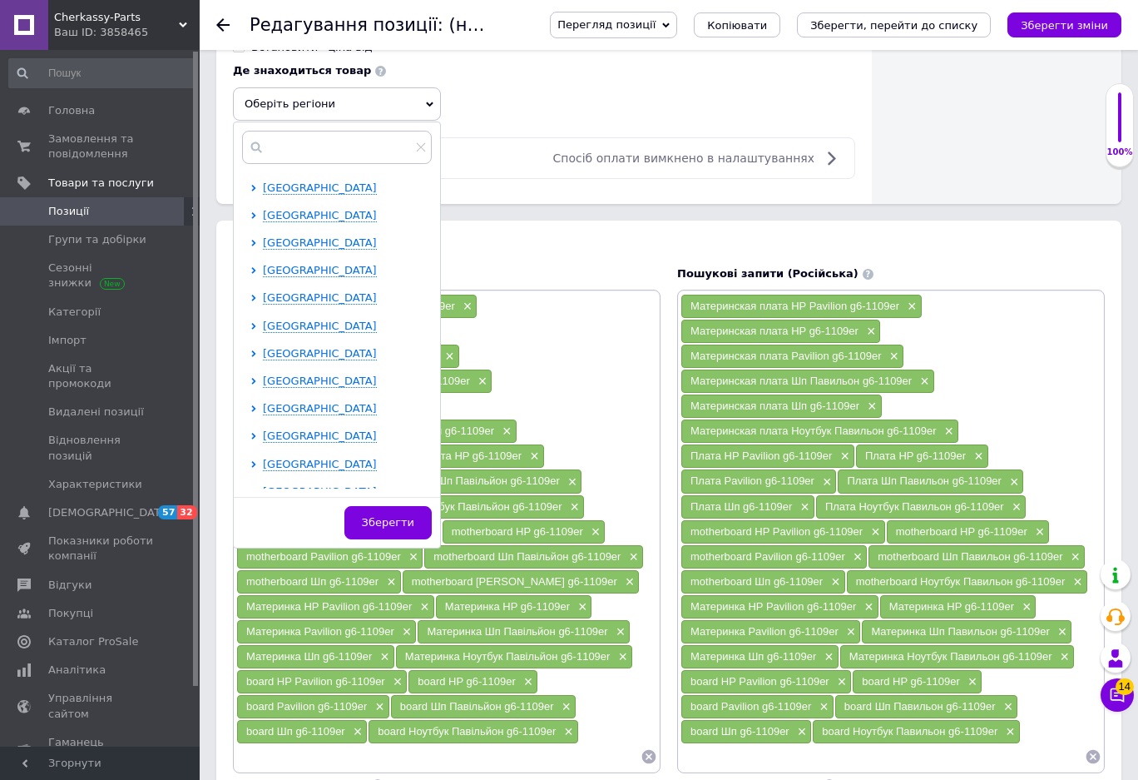
scroll to position [999, 0]
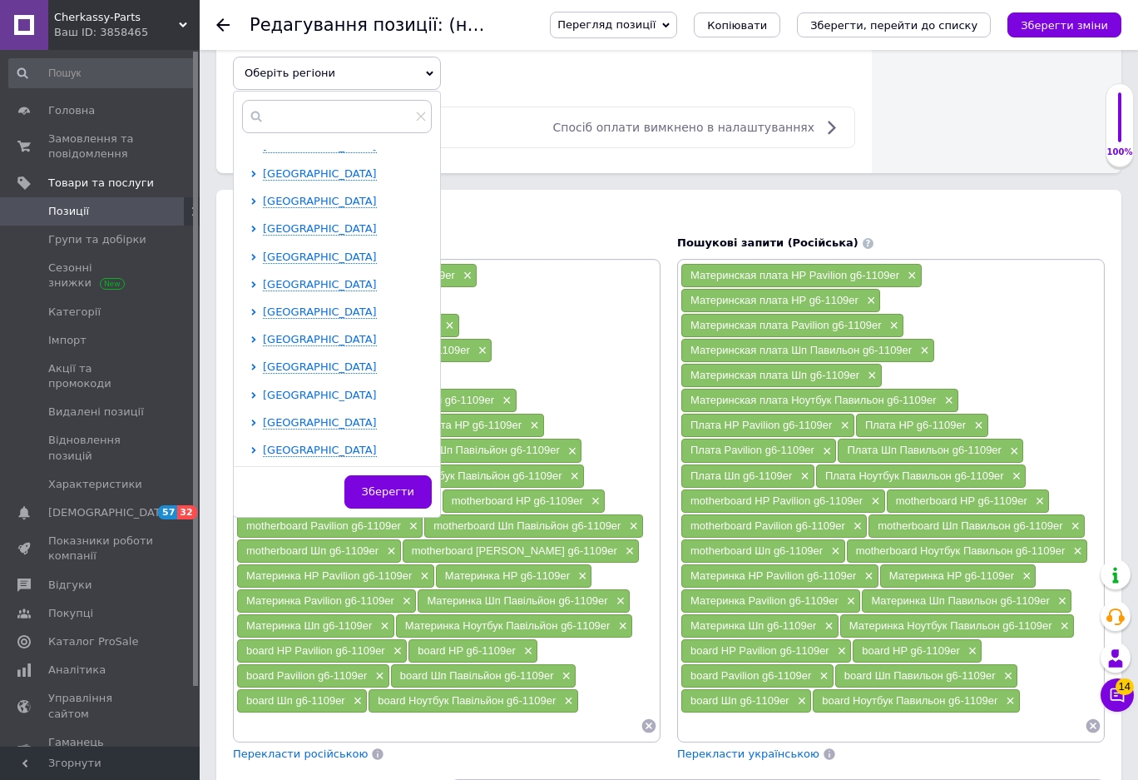
click at [290, 397] on span "[GEOGRAPHIC_DATA]" at bounding box center [320, 395] width 114 height 12
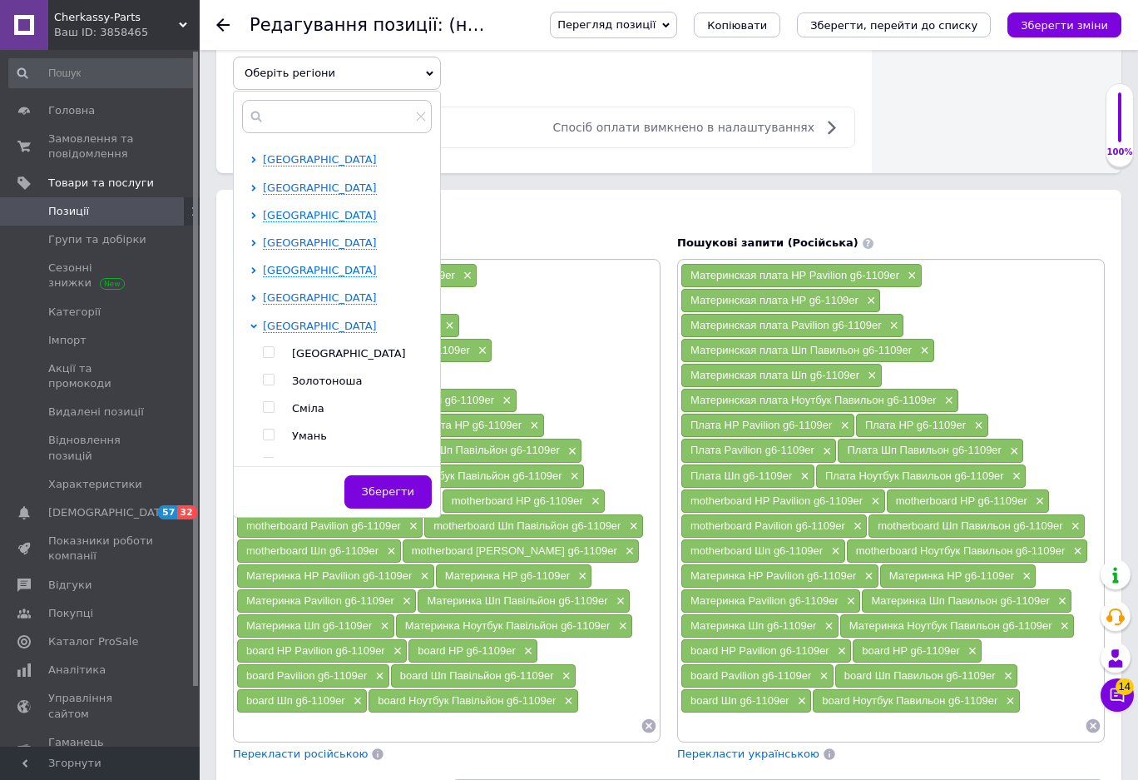
scroll to position [480, 0]
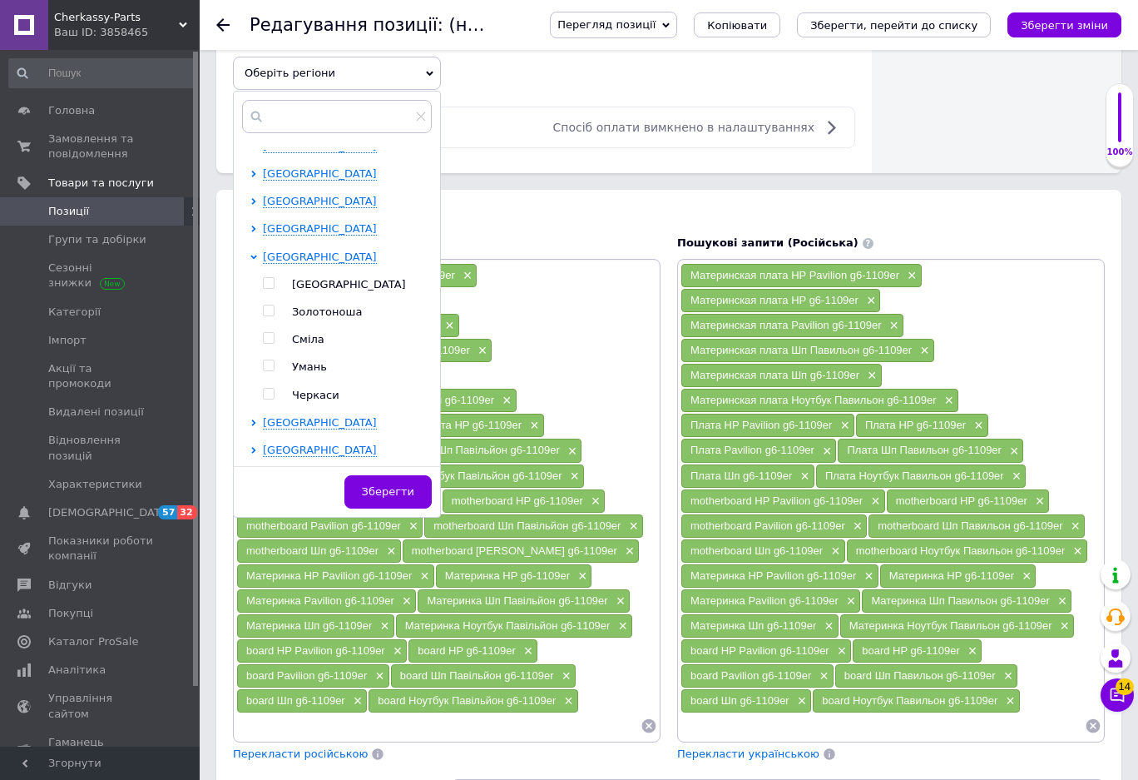
drag, startPoint x: 265, startPoint y: 397, endPoint x: 295, endPoint y: 422, distance: 38.4
click at [265, 396] on input "checkbox" at bounding box center [268, 394] width 11 height 11
checkbox input "true"
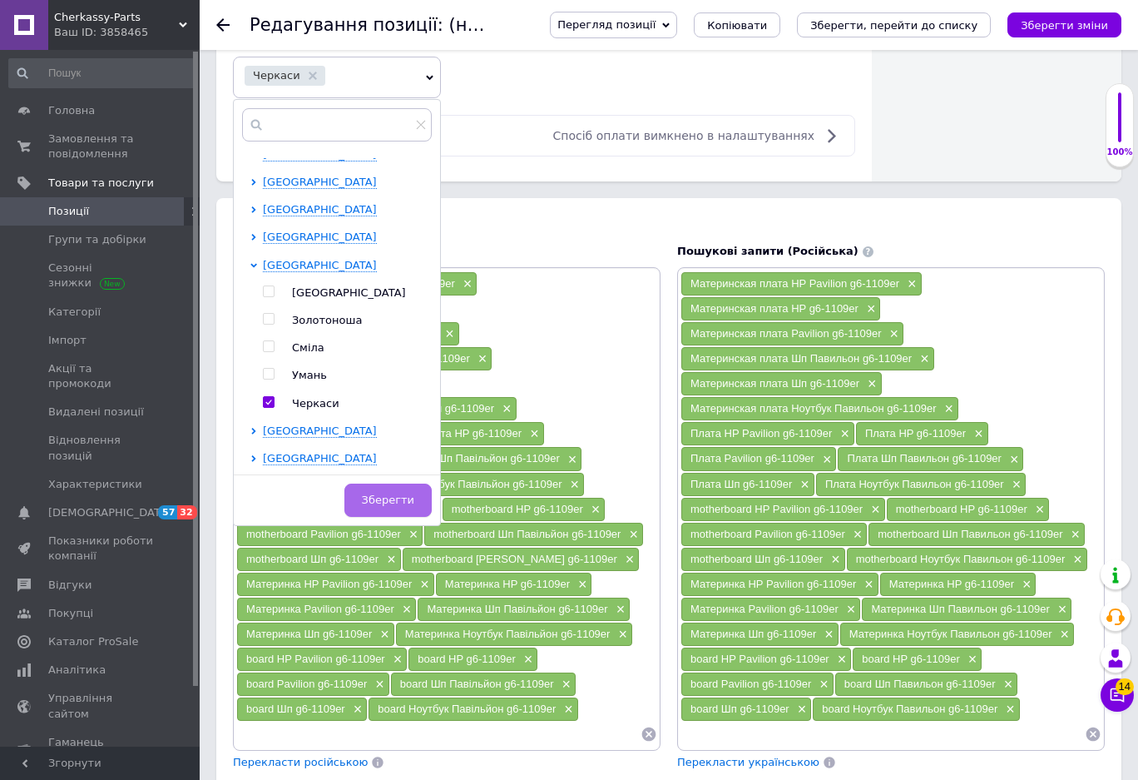
click at [401, 495] on span "Зберегти" at bounding box center [388, 499] width 52 height 12
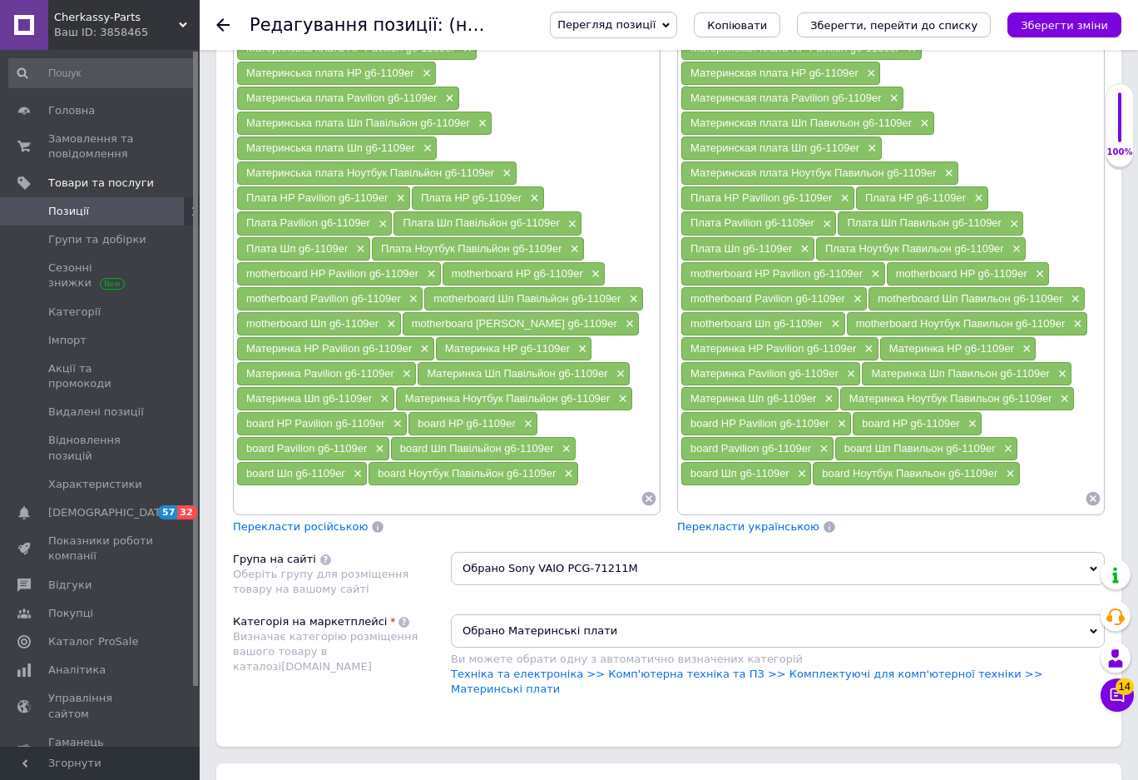
scroll to position [1248, 0]
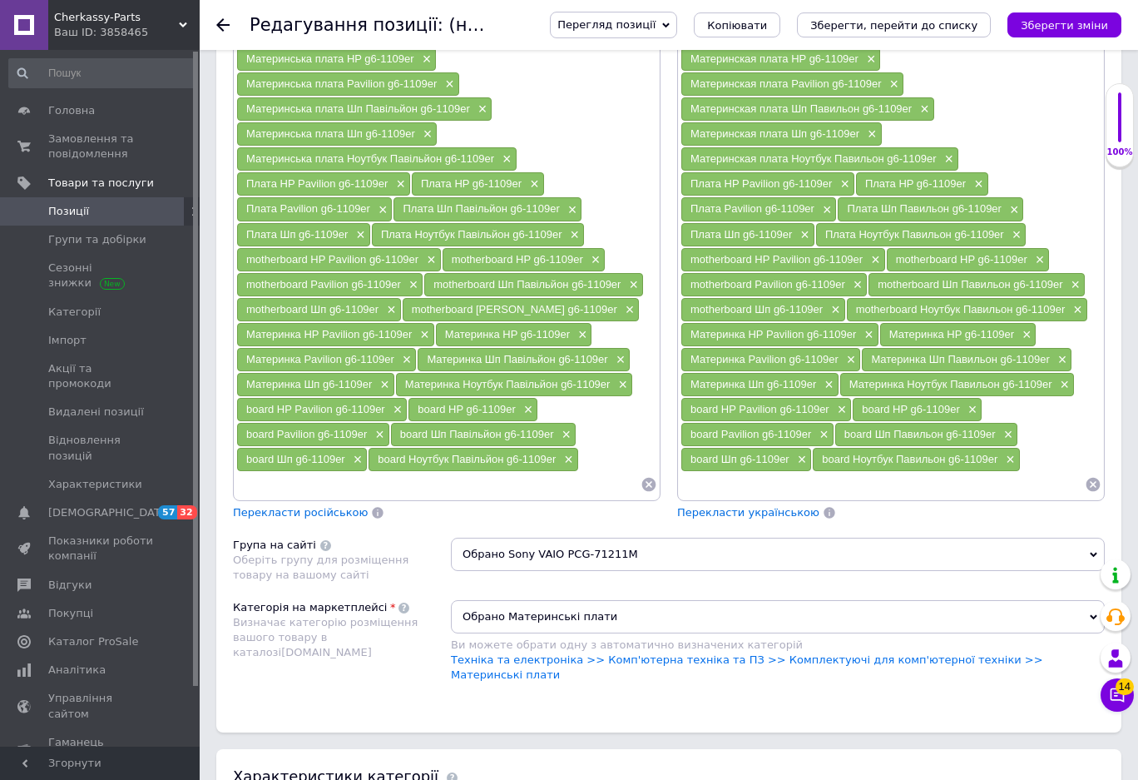
click at [655, 486] on icon at bounding box center [649, 485] width 14 height 14
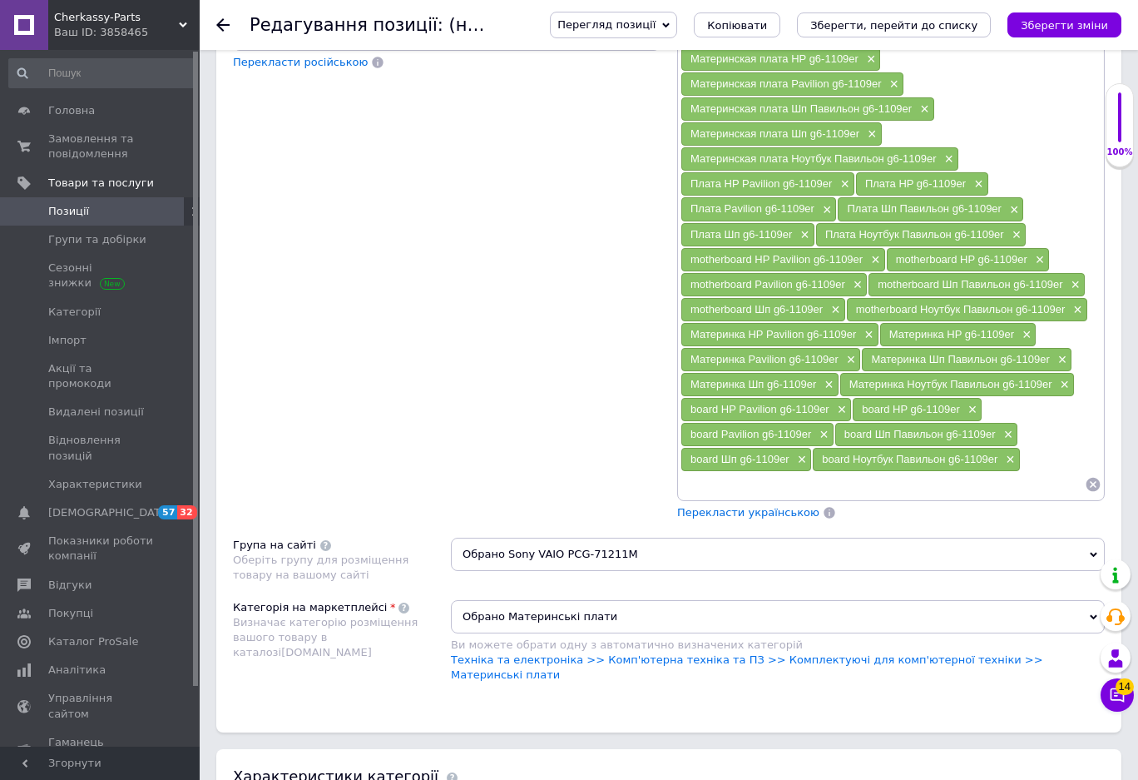
click at [1090, 486] on icon at bounding box center [1094, 485] width 14 height 14
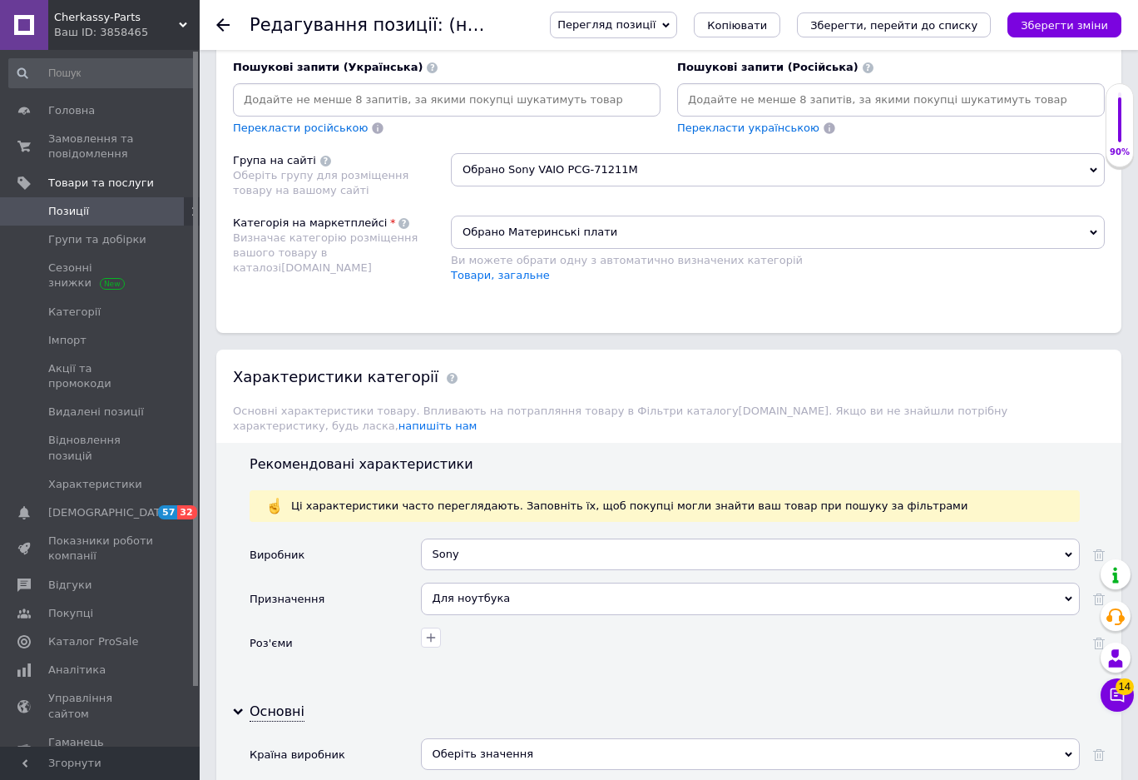
scroll to position [1082, 0]
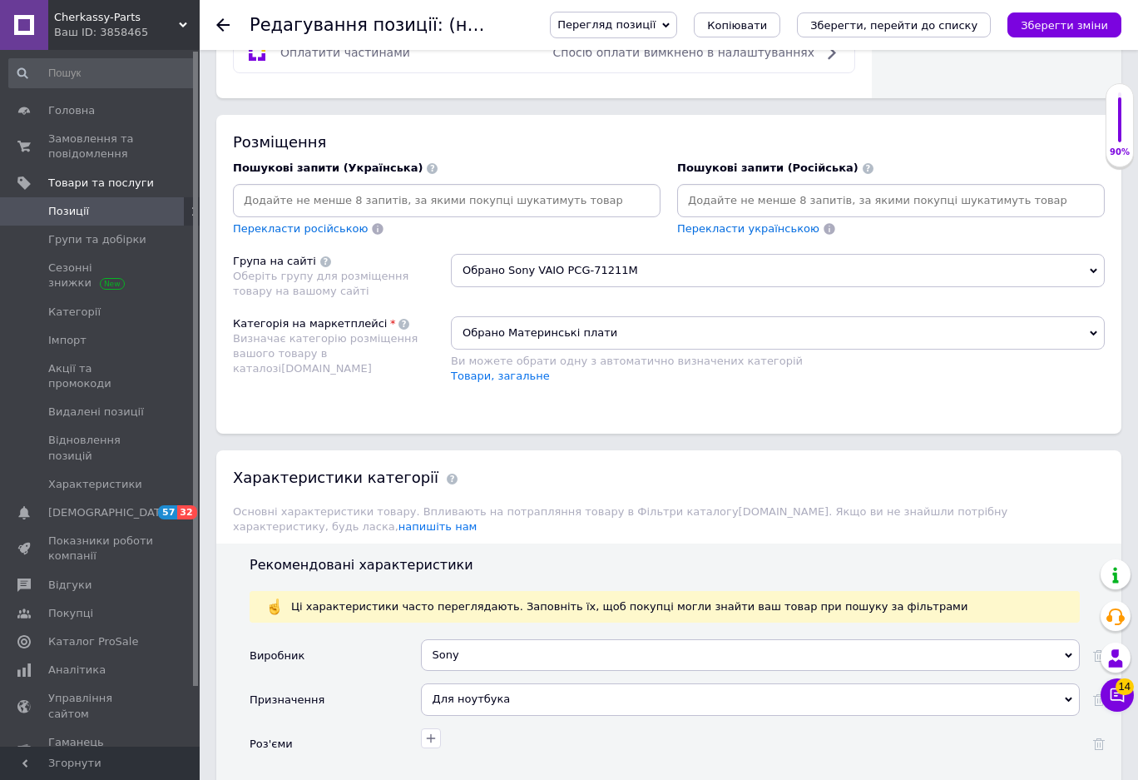
click at [782, 196] on input at bounding box center [891, 200] width 421 height 25
click at [727, 201] on input at bounding box center [891, 200] width 421 height 25
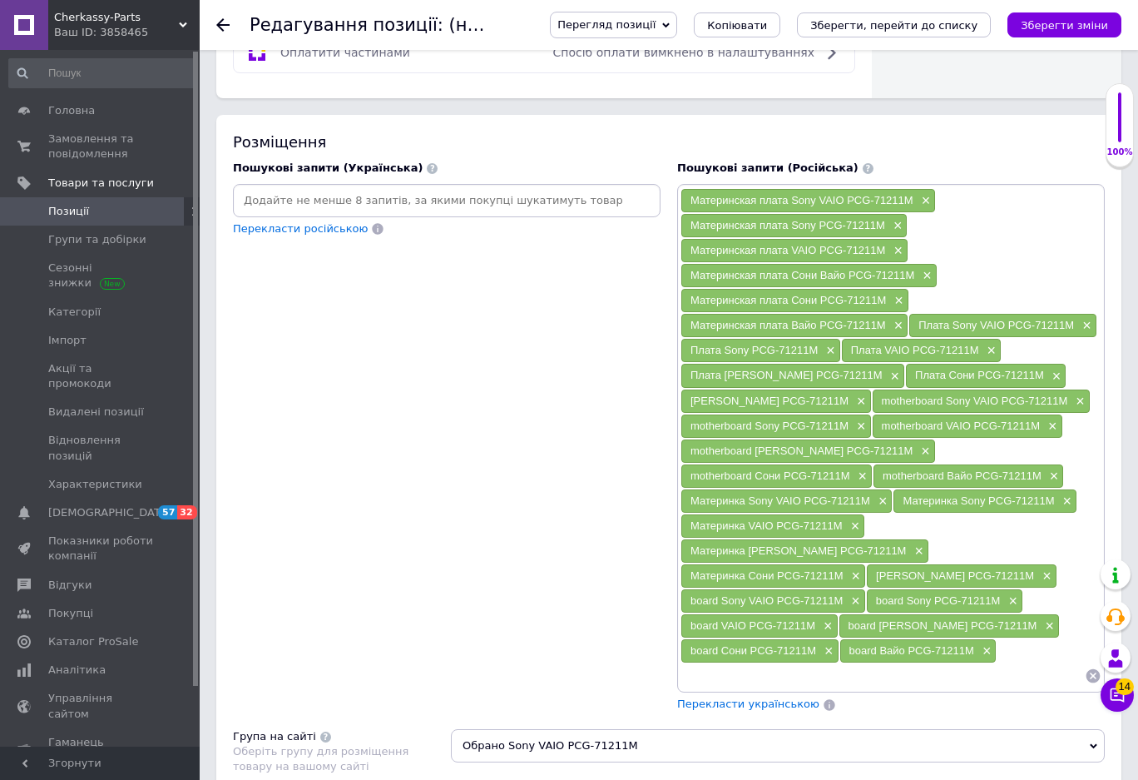
click at [282, 193] on input at bounding box center [446, 200] width 421 height 25
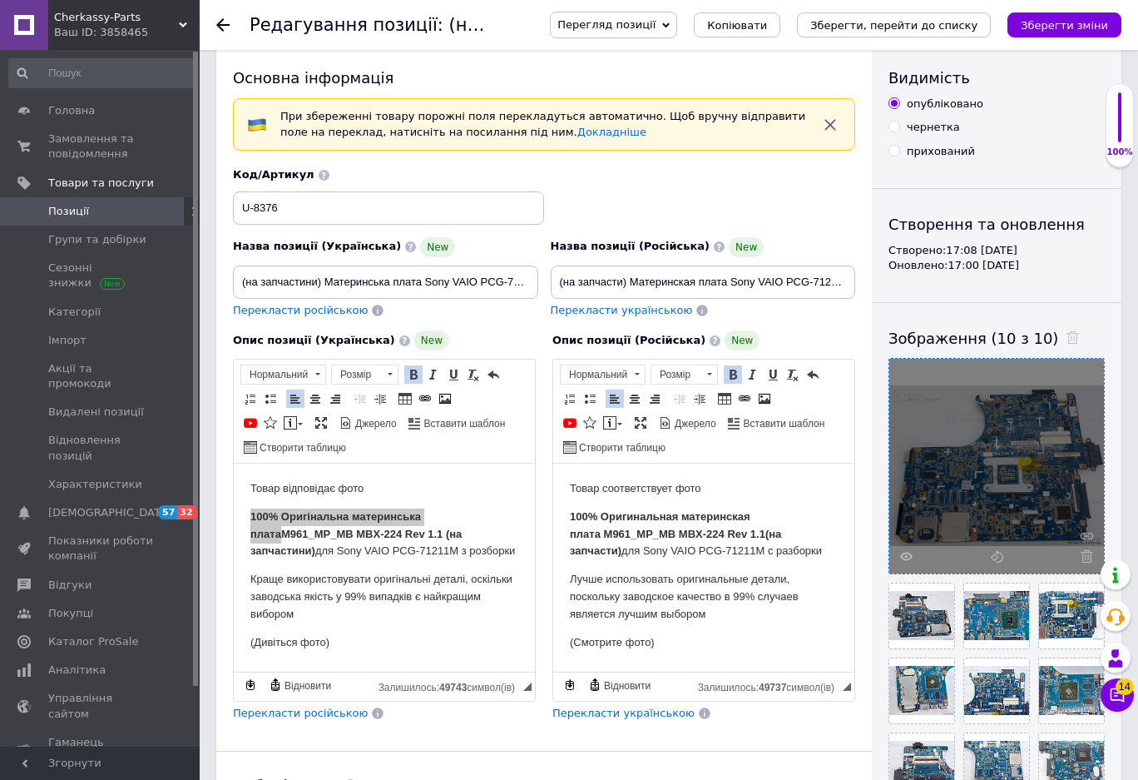
scroll to position [0, 0]
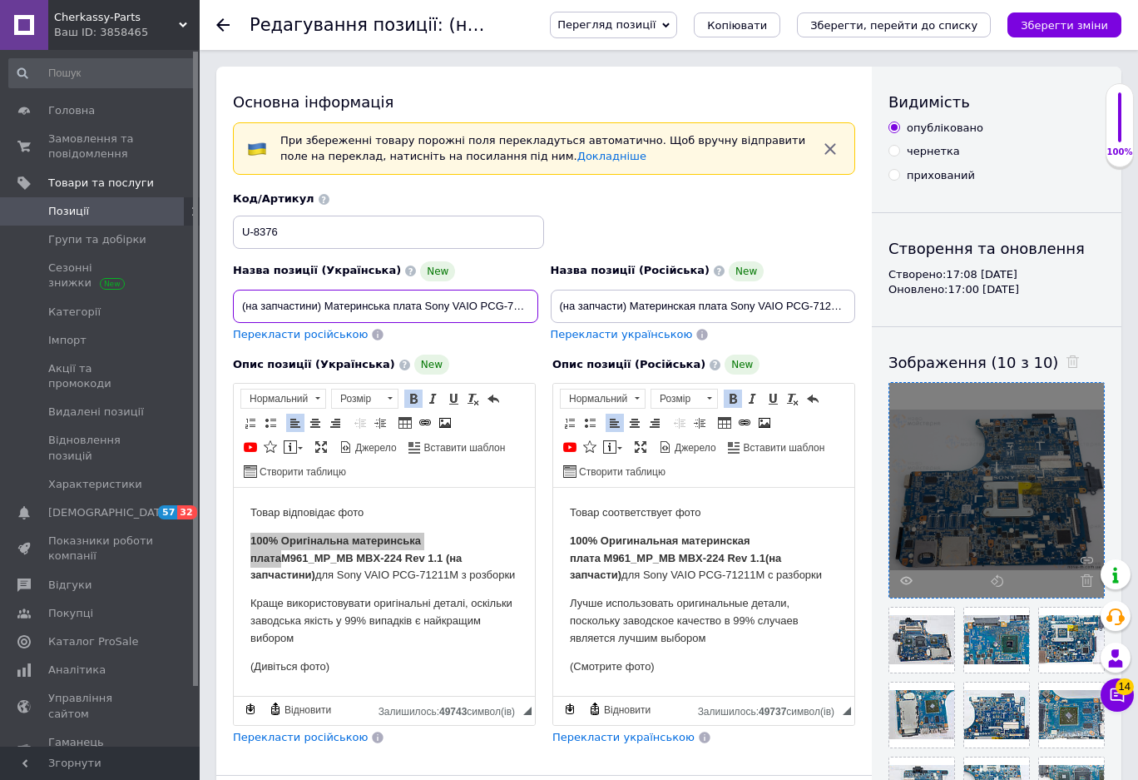
click at [425, 308] on input "(на запчастини) Материнська плата Sony VAIO PCG-71211M сервісний оригінал з роз…" at bounding box center [385, 306] width 305 height 33
paste input "Материнська плата Sony VAIO PCG-71211M,,,,, Ма"
click at [435, 588] on span "Копіювати" at bounding box center [448, 588] width 64 height 20
click at [423, 307] on input "(на запчастини) Материнська плата Sony VAIO PCG-71211M сервісний оригінал з роз…" at bounding box center [385, 306] width 305 height 33
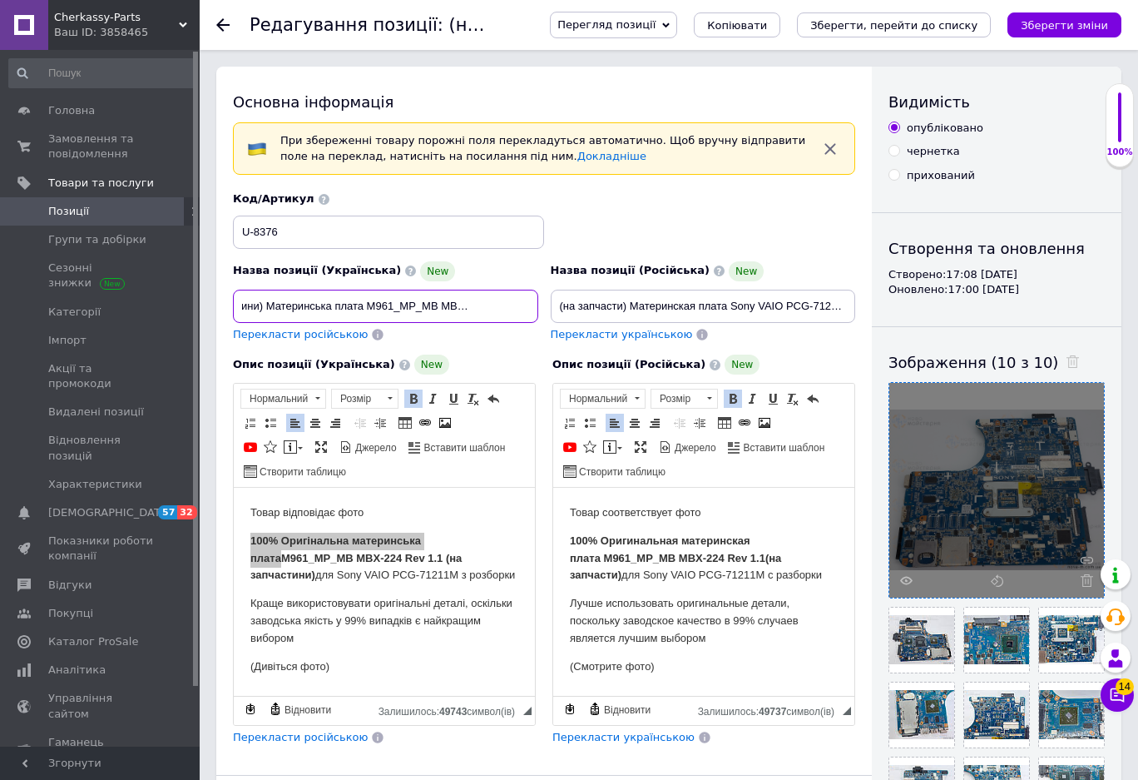
type input "(на запчастини) Материнська плата M961_MP_MB MBX-224 Rev 1.1 Sony VAIO PCG-7121…"
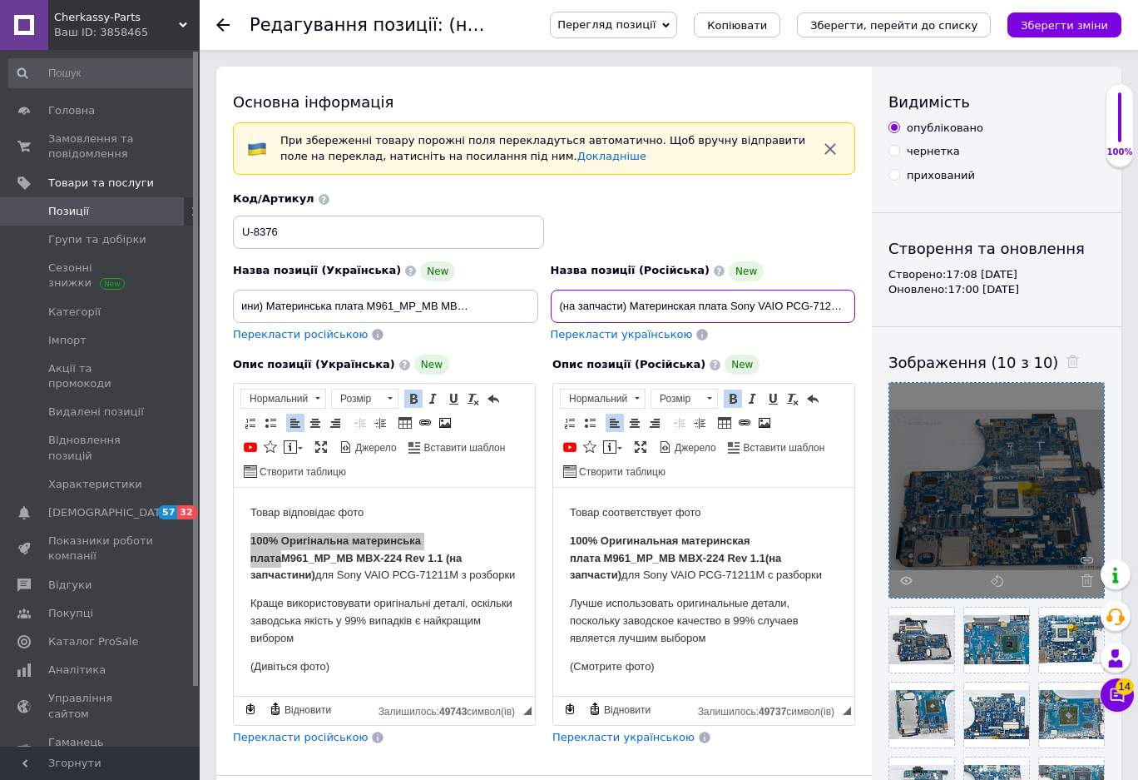
click at [730, 310] on input "(на запчасти) Материнская плата Sony VAIO PCG-71211M сервисный оригинал с разбо…" at bounding box center [703, 306] width 305 height 33
paste input "M961_MP_MB MBX-224 Rev 1.1"
type input "(на запчасти) Материнская плата M961_MP_MB MBX-224 Rev 1.1 Sony VAIO PCG-71211M…"
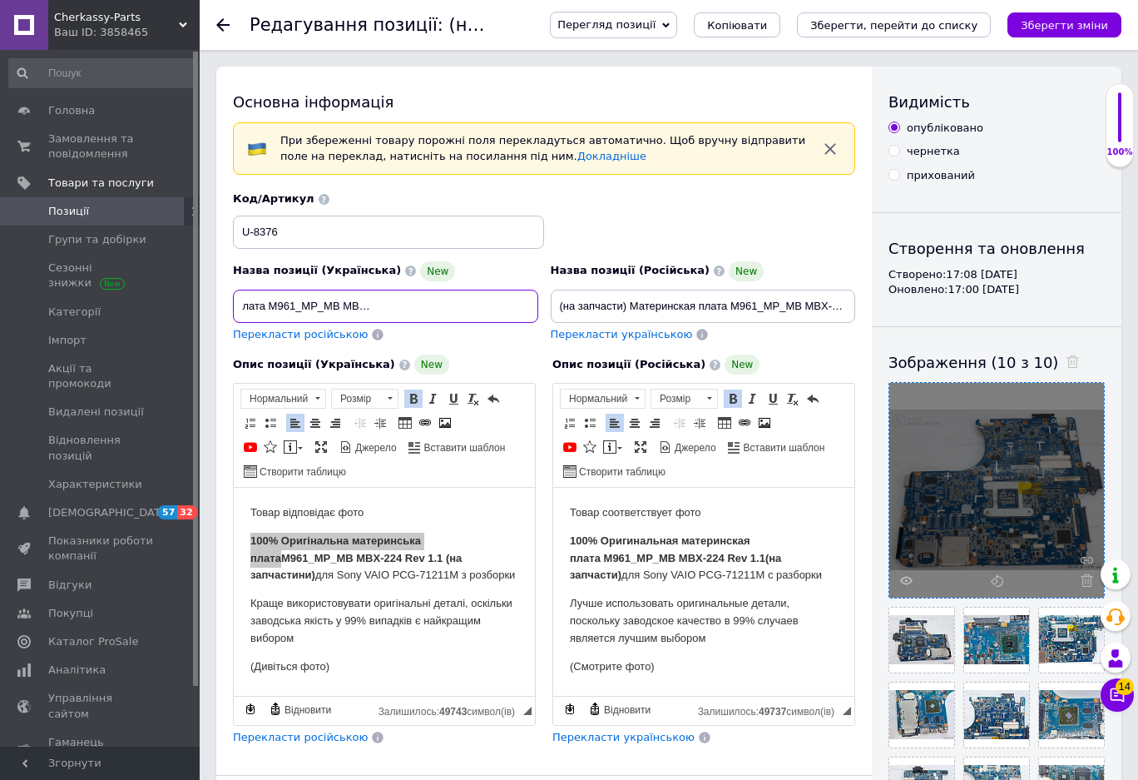
scroll to position [0, 336]
drag, startPoint x: 239, startPoint y: 305, endPoint x: 370, endPoint y: 309, distance: 131.5
click at [370, 309] on input "(на запчастини) Материнська плата M961_MP_MB MBX-224 Rev 1.1 Sony VAIO PCG-7121…" at bounding box center [385, 306] width 305 height 33
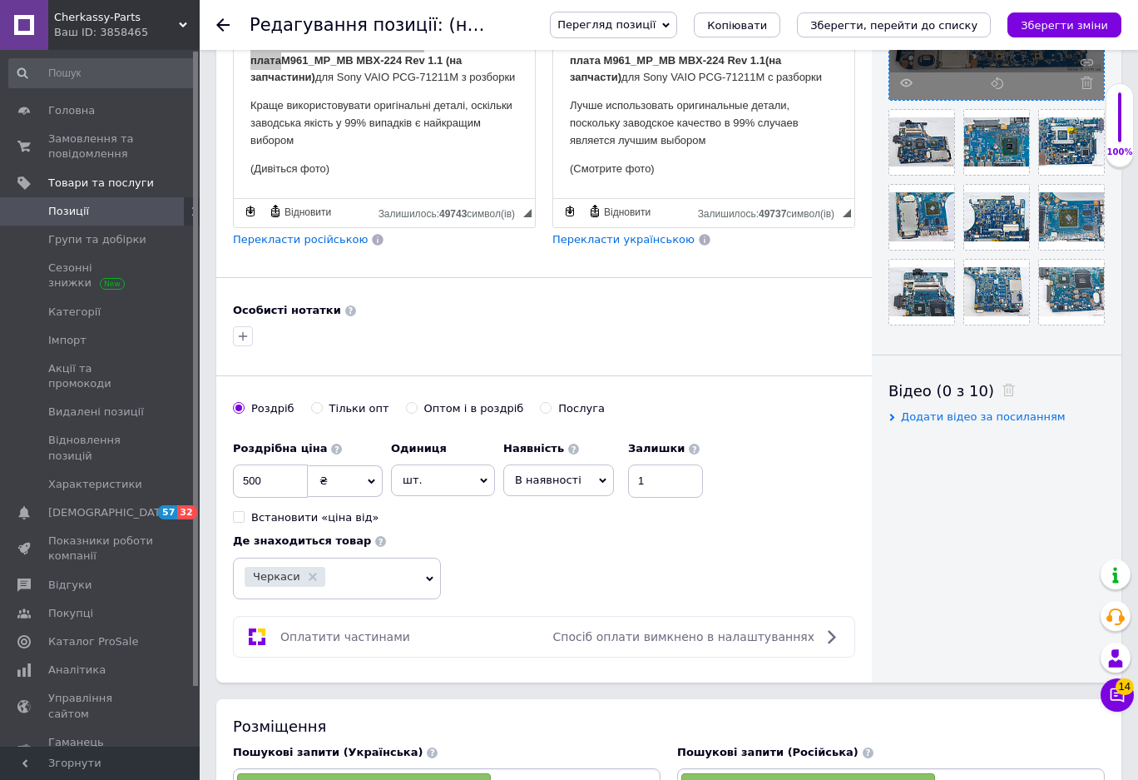
scroll to position [499, 0]
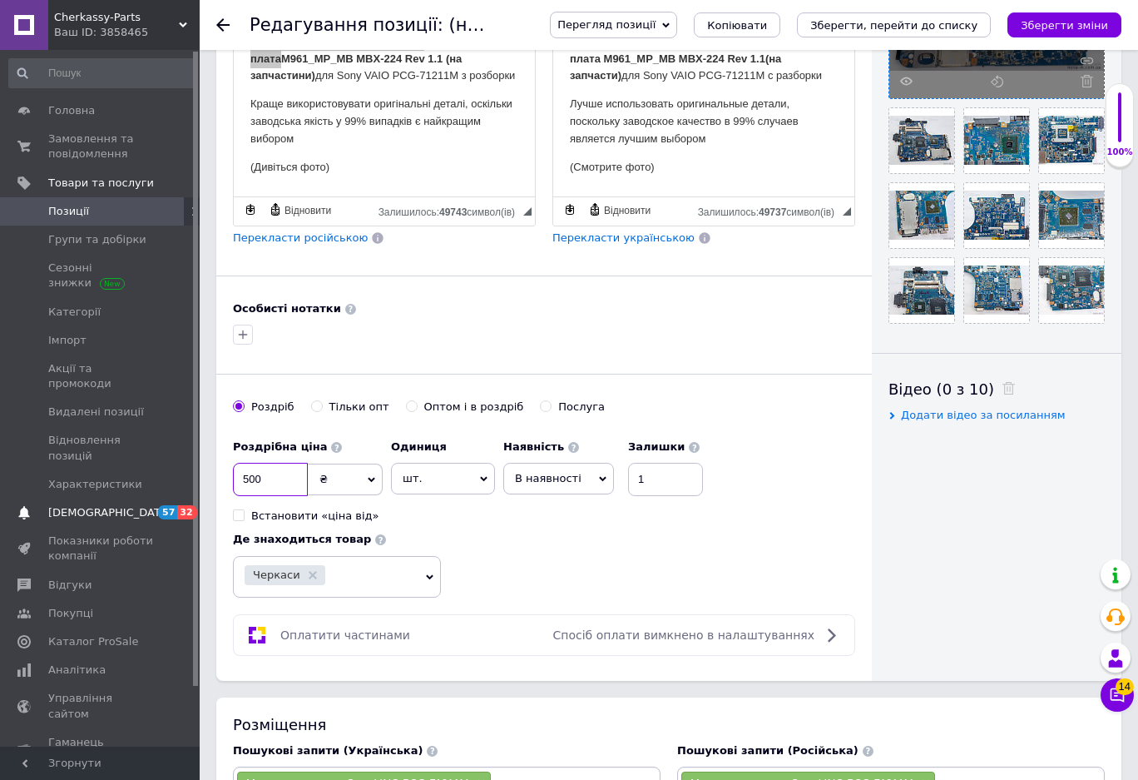
drag, startPoint x: 265, startPoint y: 478, endPoint x: 171, endPoint y: 469, distance: 95.3
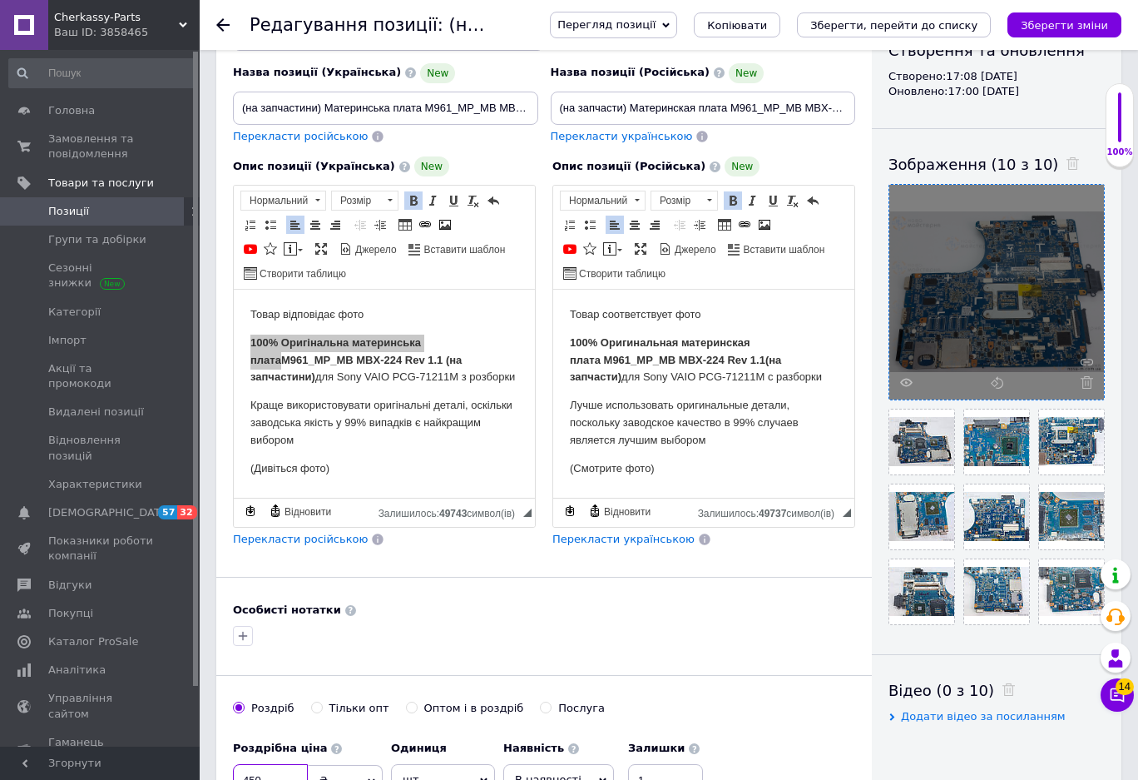
scroll to position [0, 0]
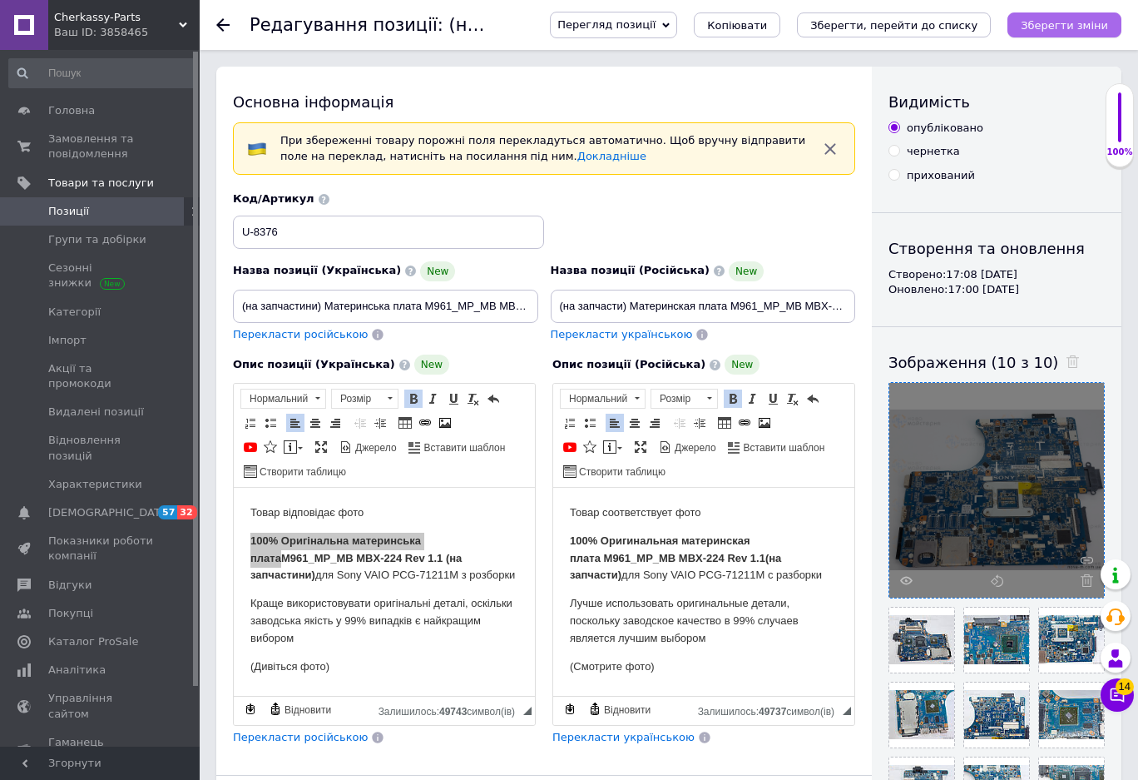
type input "450"
click at [1046, 24] on icon "Зберегти зміни" at bounding box center [1064, 25] width 87 height 12
click at [1073, 24] on icon "Зберегти зміни" at bounding box center [1064, 25] width 87 height 12
click at [1049, 19] on icon "Зберегти зміни" at bounding box center [1064, 25] width 87 height 12
click at [80, 210] on span "Позиції" at bounding box center [68, 211] width 41 height 15
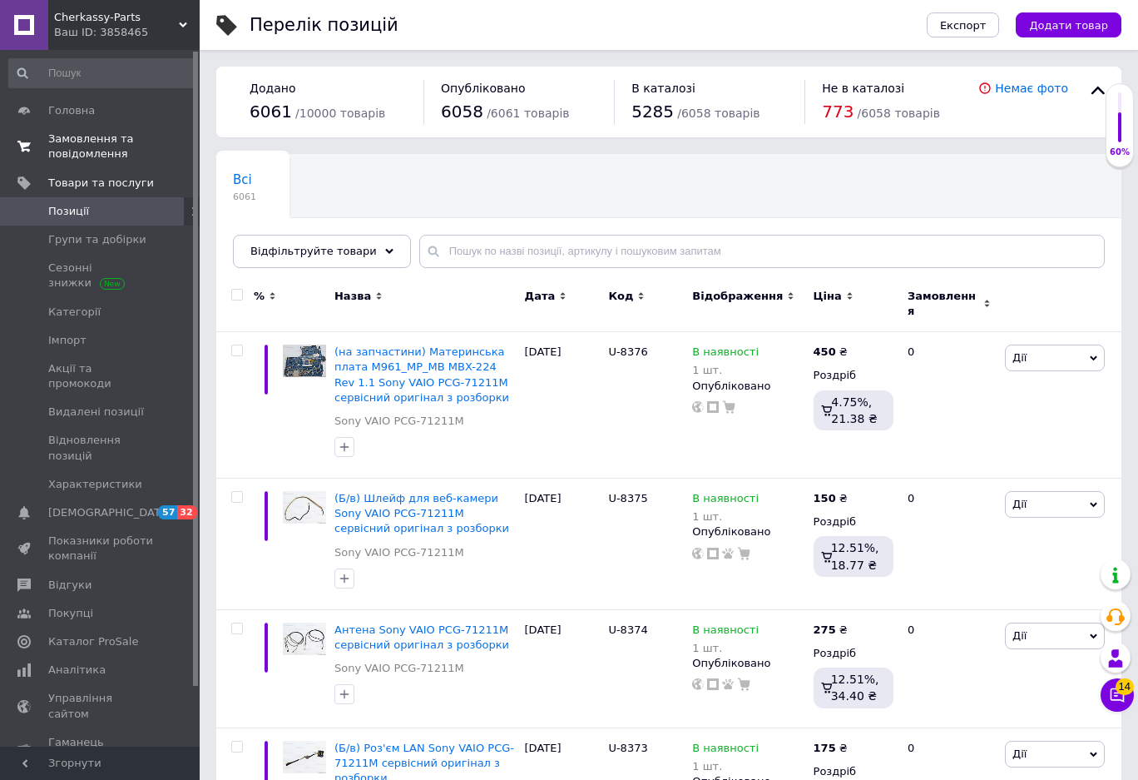
click at [72, 157] on span "Замовлення та повідомлення" at bounding box center [101, 146] width 106 height 30
